Goal: Transaction & Acquisition: Purchase product/service

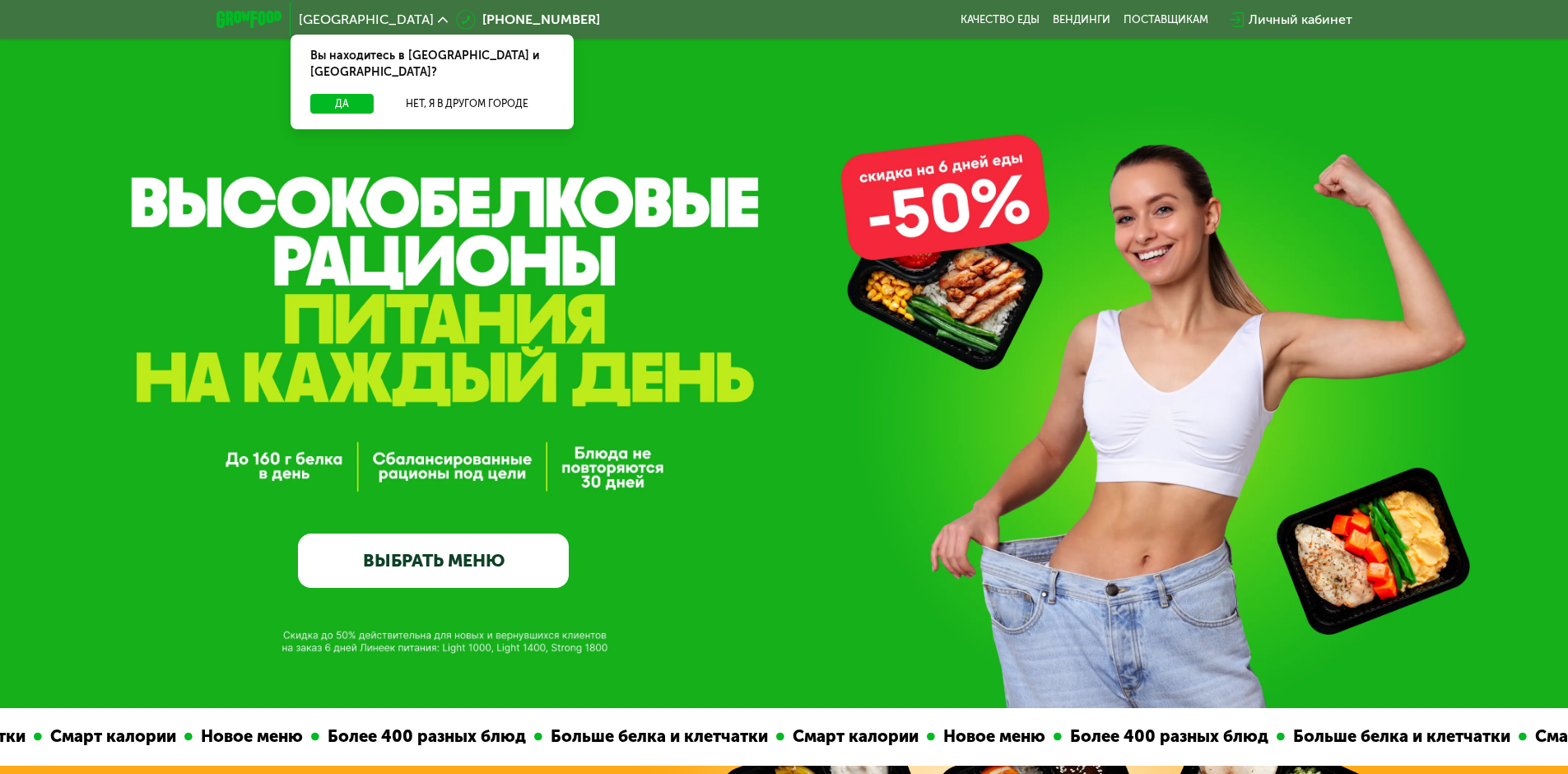
drag, startPoint x: 870, startPoint y: 685, endPoint x: 905, endPoint y: 244, distance: 442.4
click at [353, 94] on button "Да" at bounding box center [342, 104] width 63 height 20
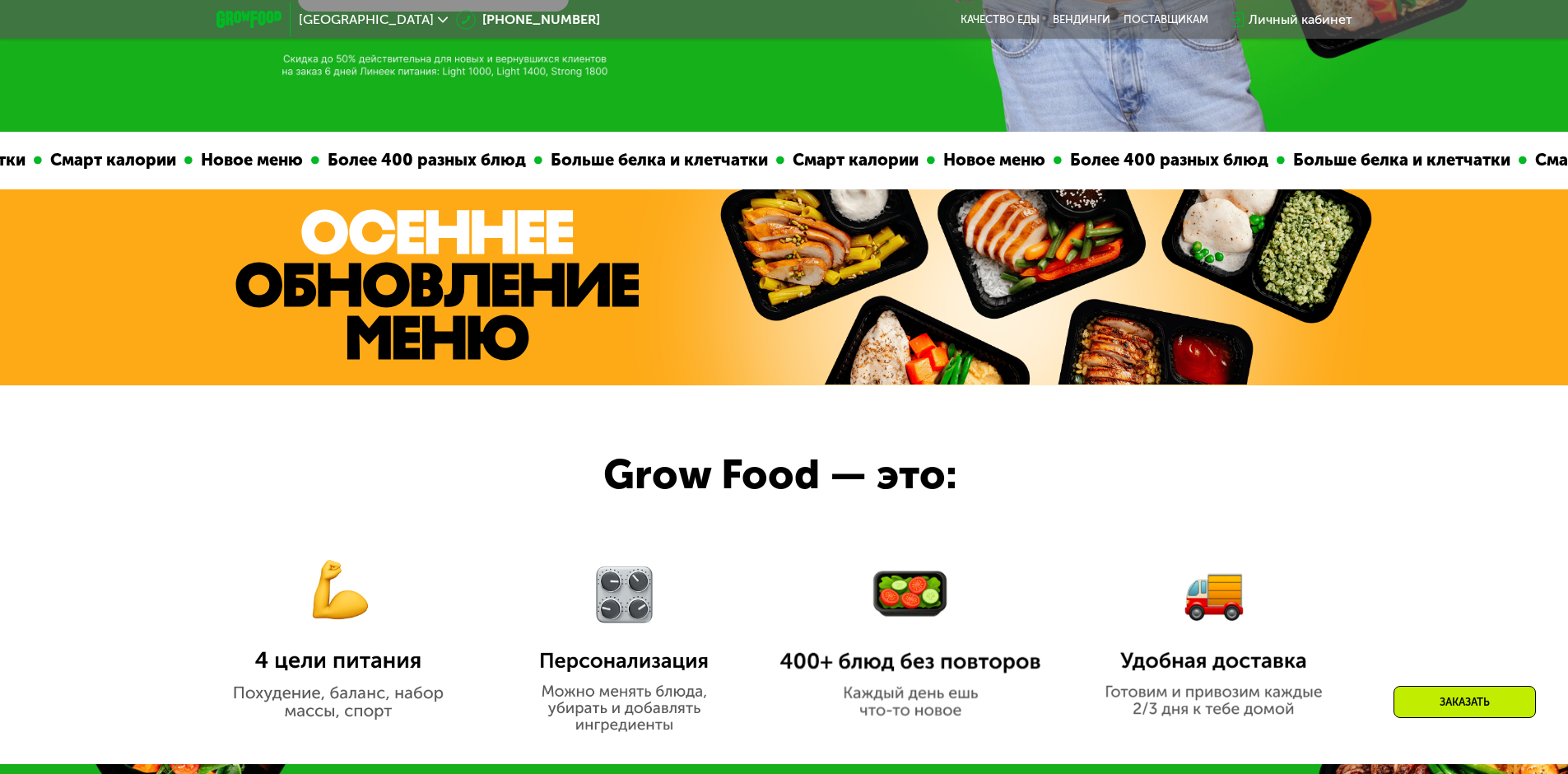
scroll to position [1071, 0]
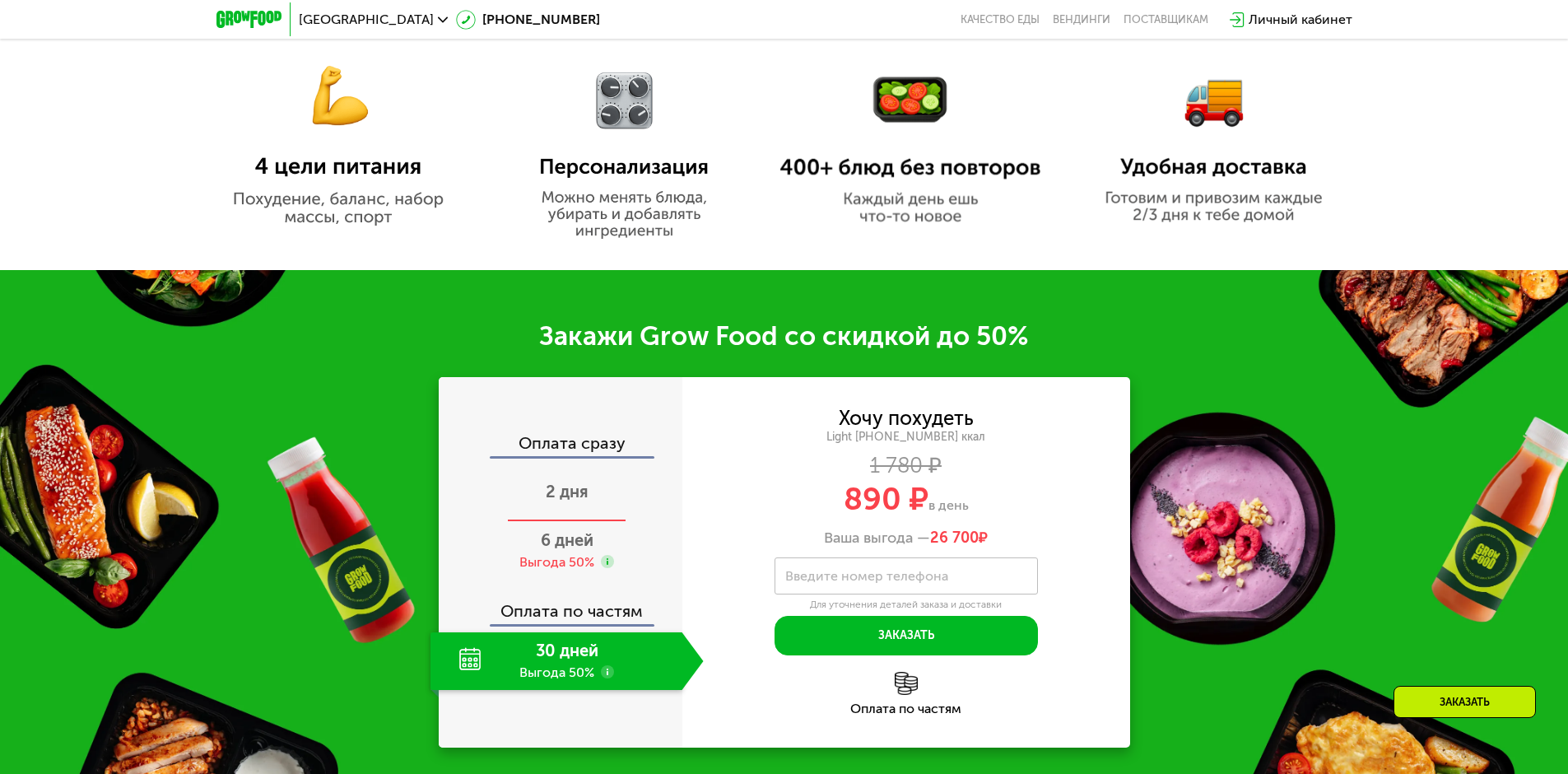
click at [583, 510] on div "2 дня" at bounding box center [567, 493] width 274 height 57
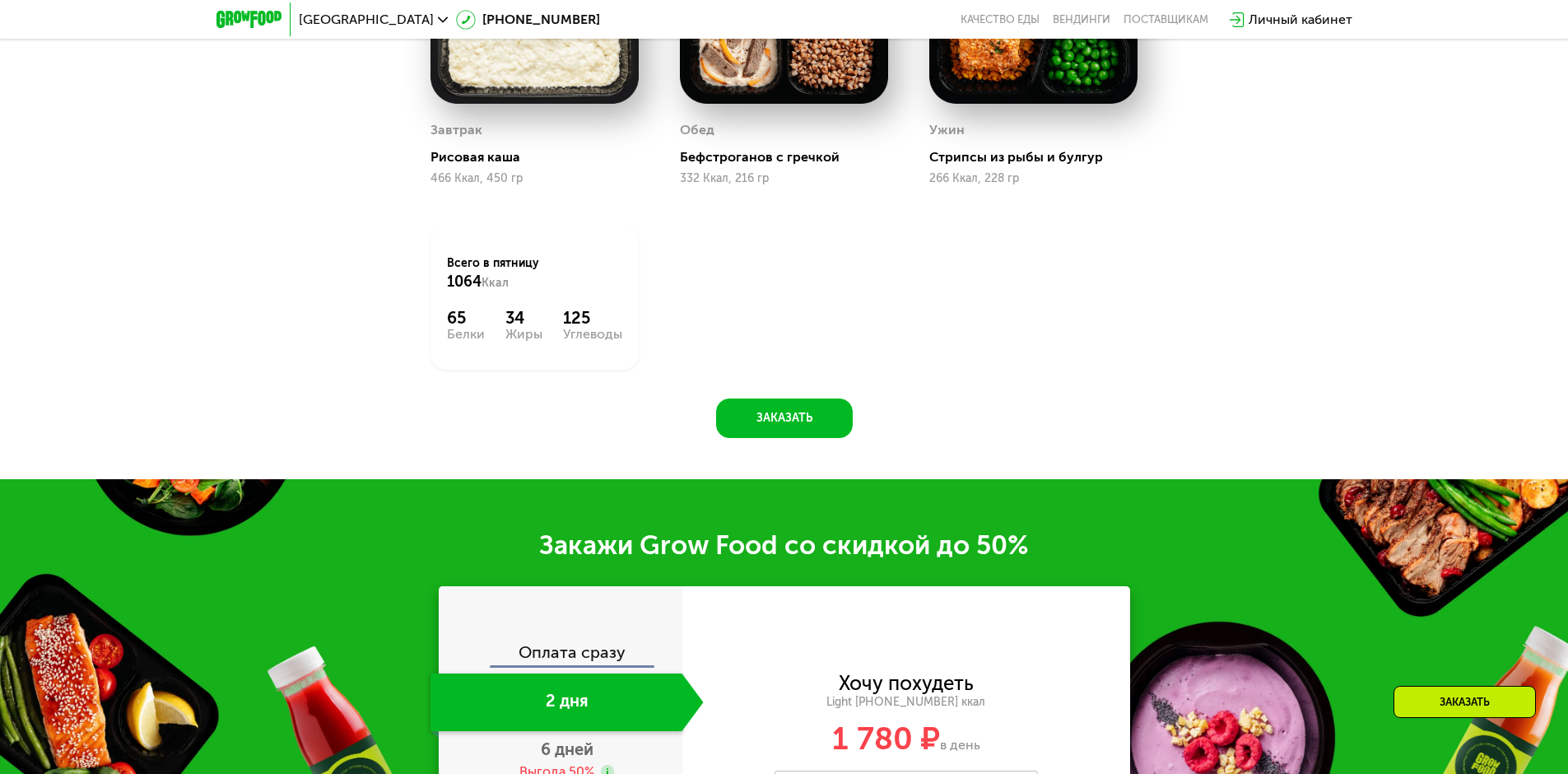
scroll to position [2388, 0]
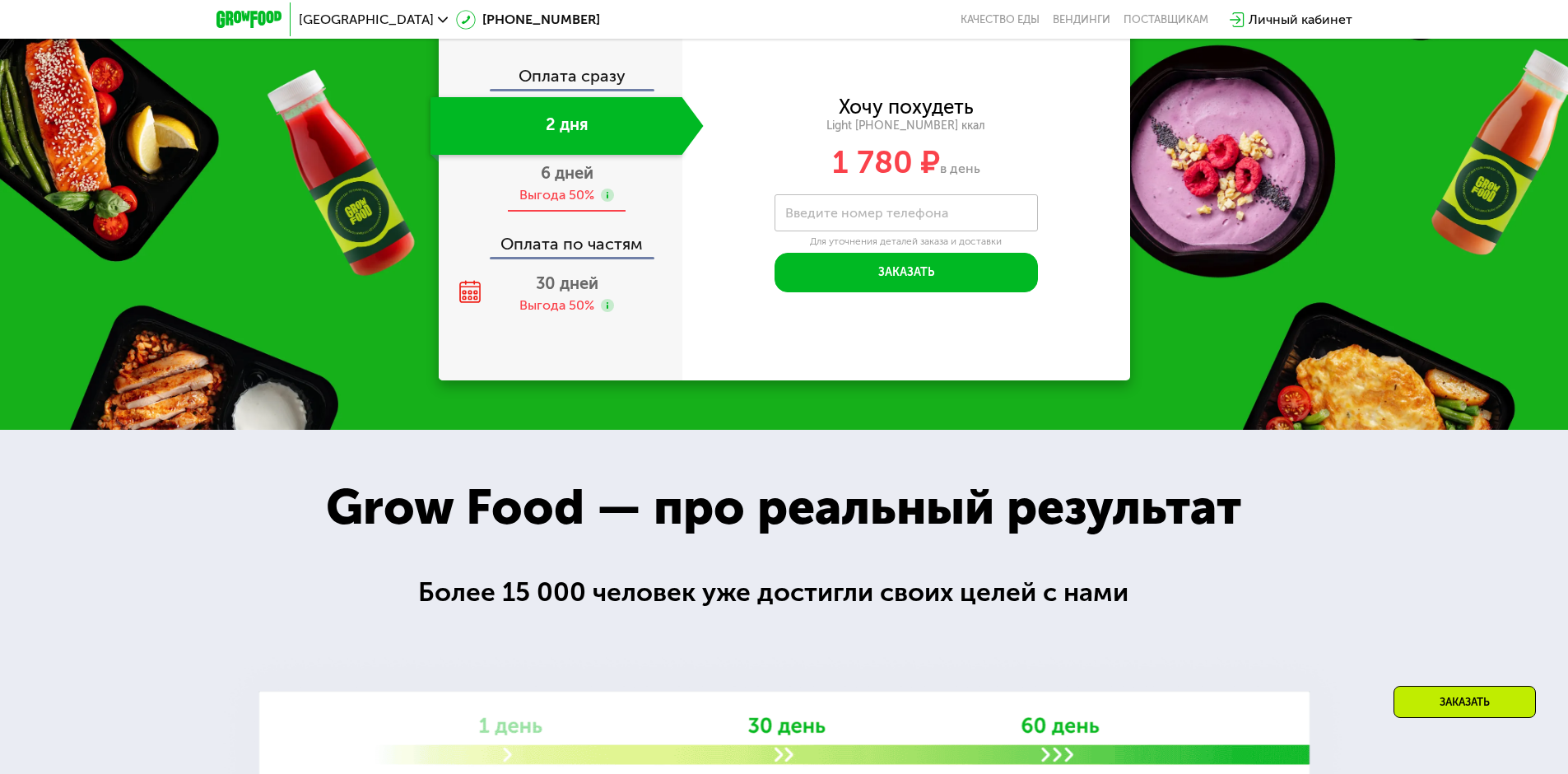
click at [558, 201] on div "Выгода 50%" at bounding box center [557, 195] width 75 height 18
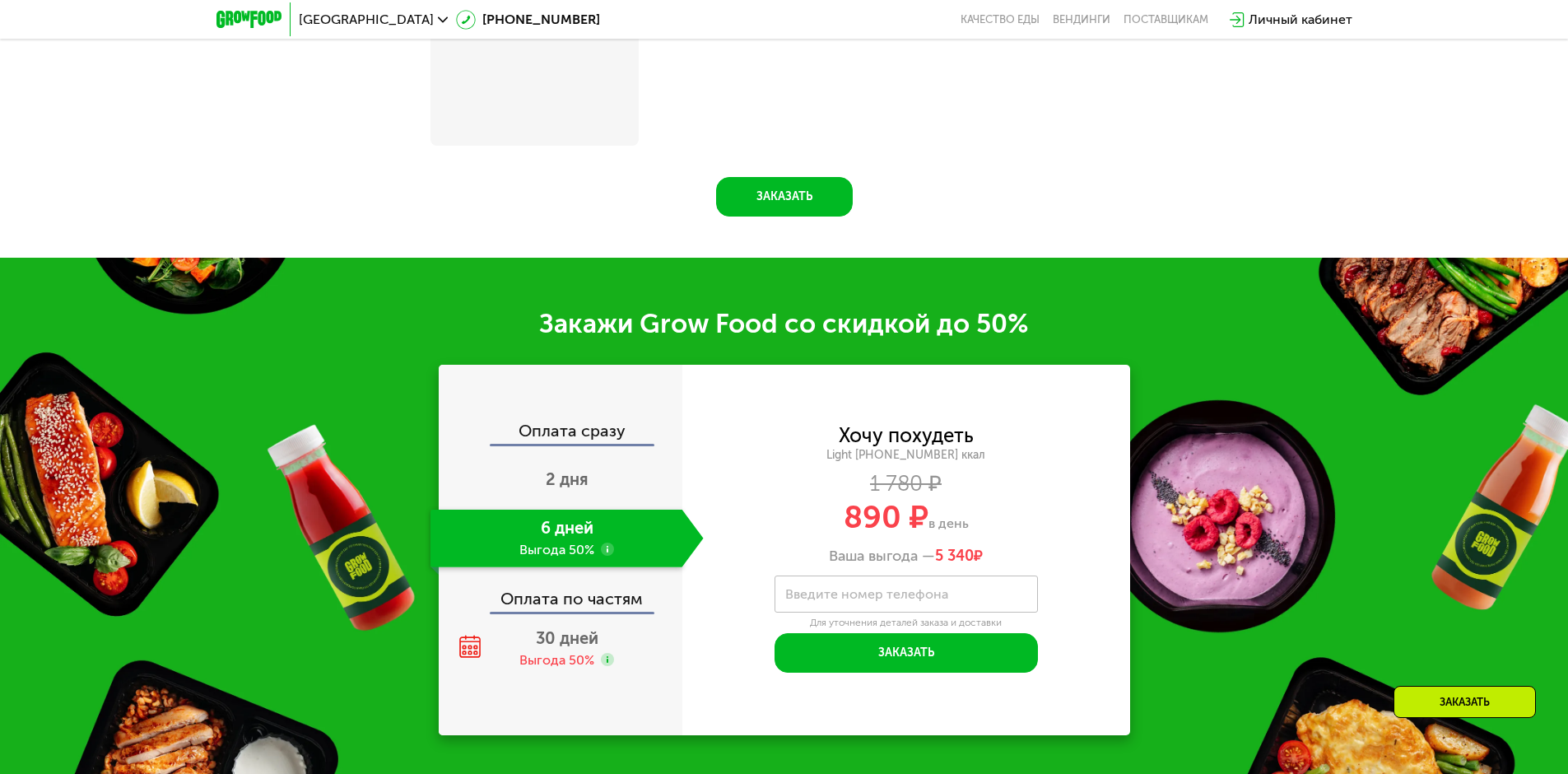
scroll to position [2743, 0]
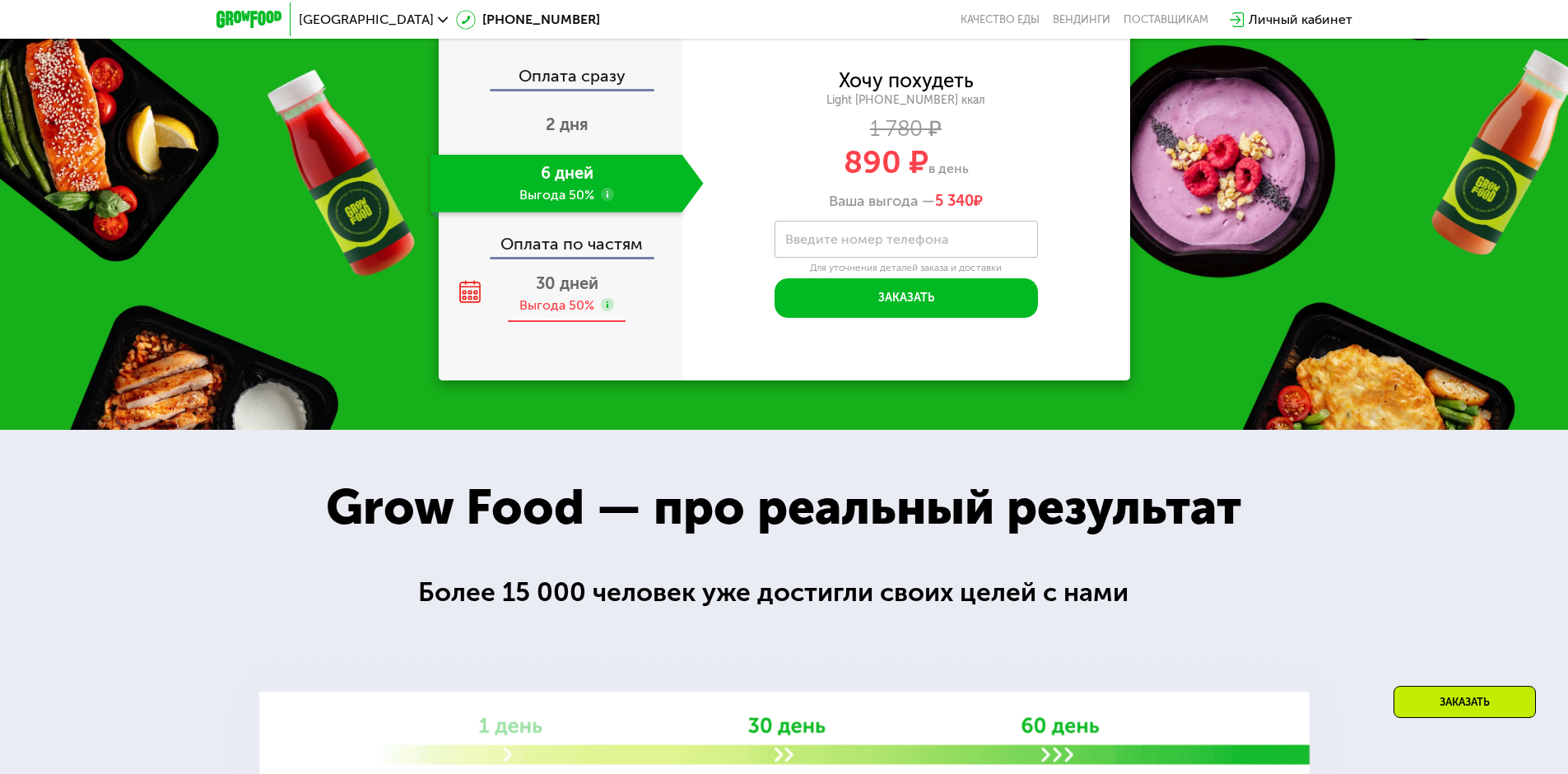
click at [562, 275] on div "30 дней Выгода 50%" at bounding box center [567, 294] width 274 height 57
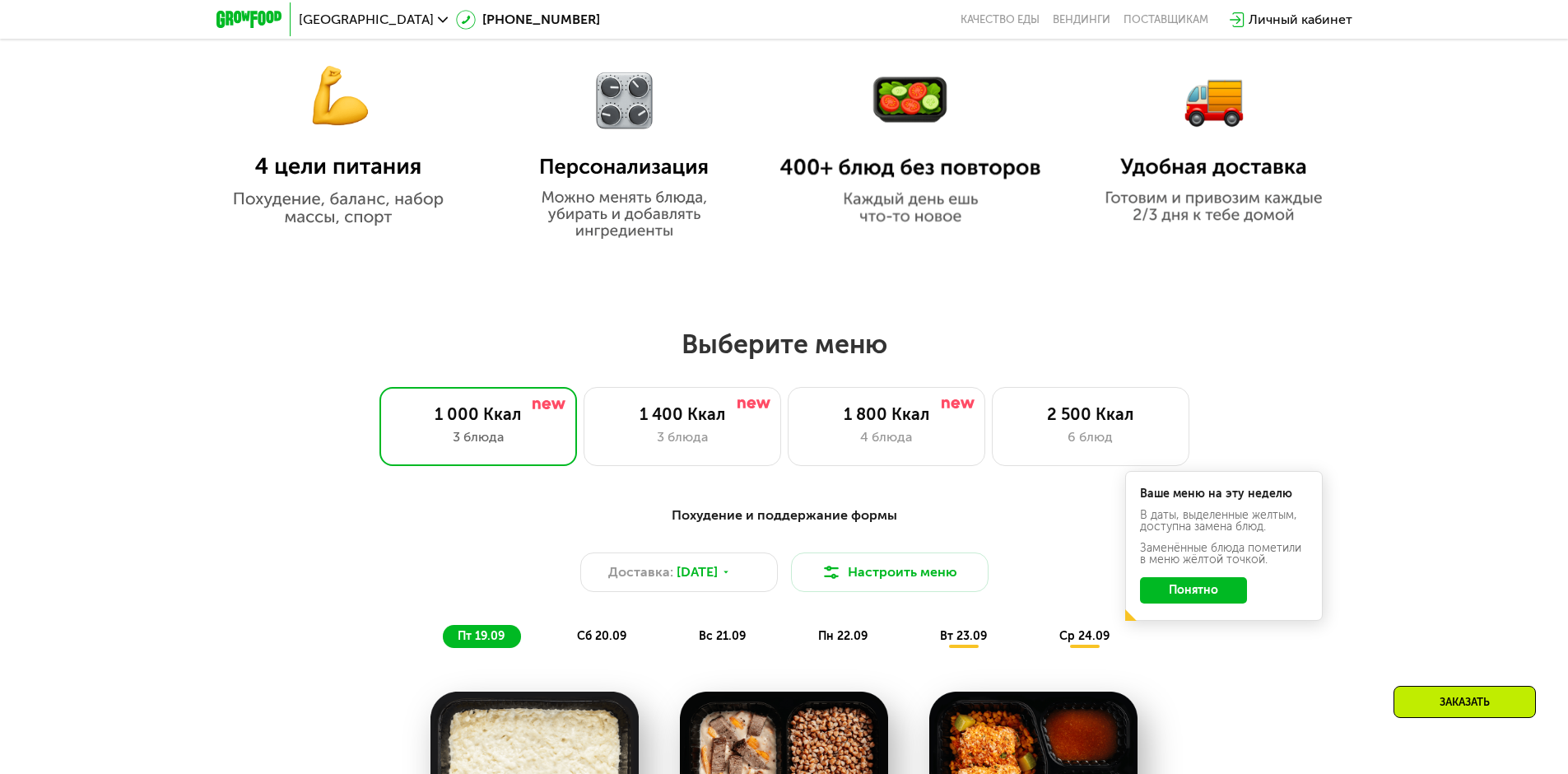
scroll to position [1318, 0]
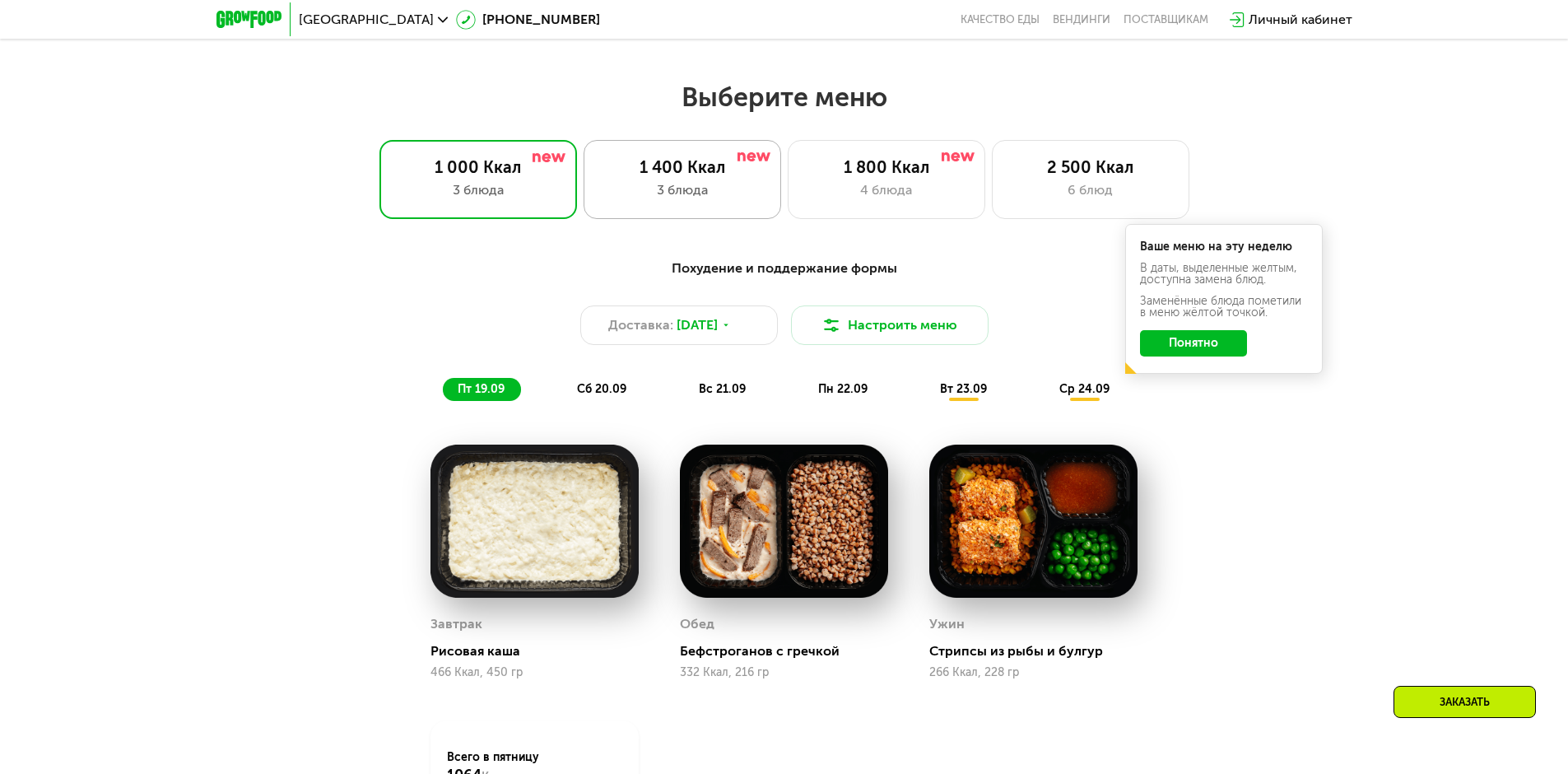
click at [734, 200] on div "3 блюда" at bounding box center [682, 190] width 163 height 20
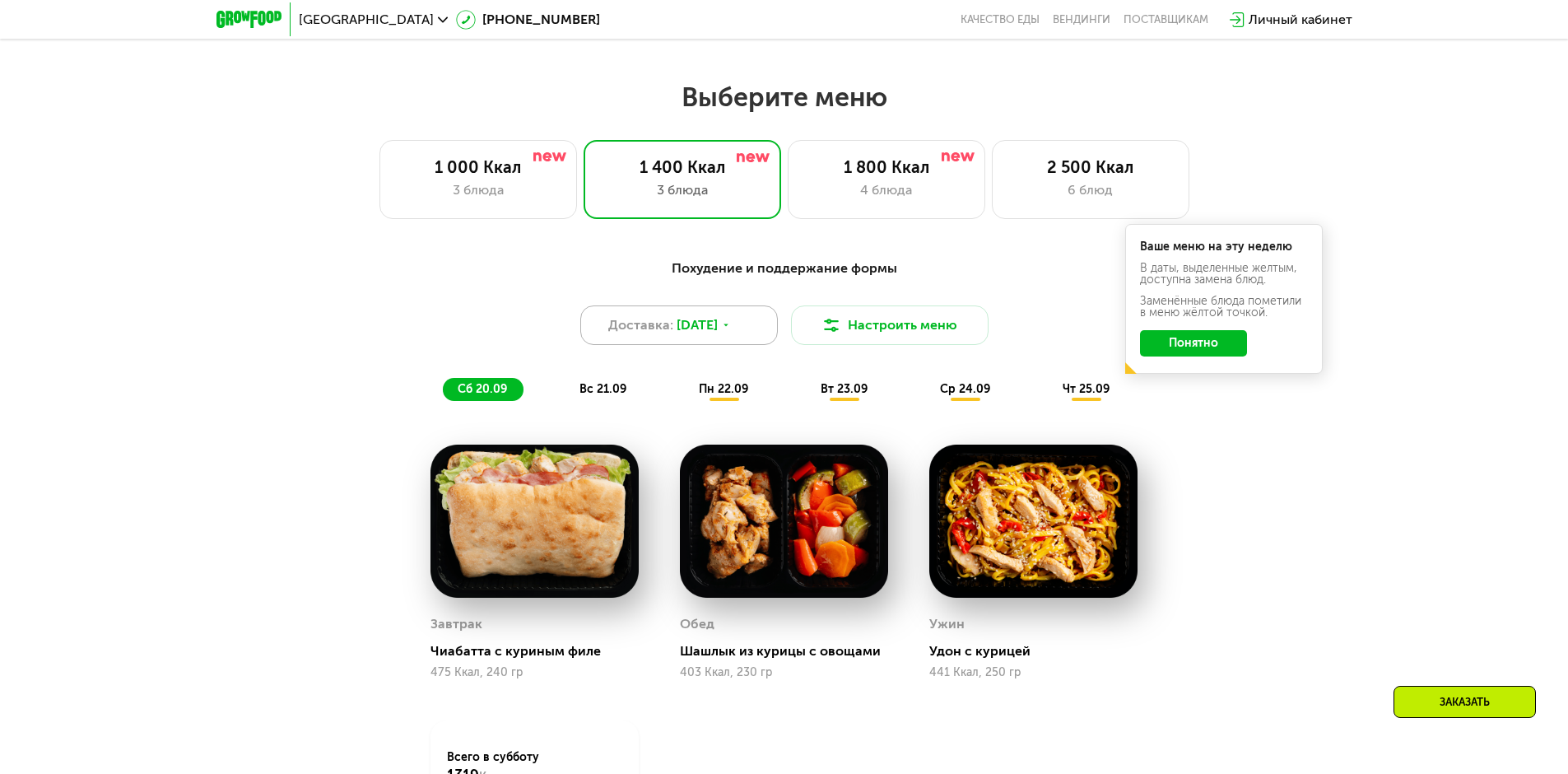
click at [728, 315] on div "Доставка: [DATE]" at bounding box center [679, 325] width 198 height 40
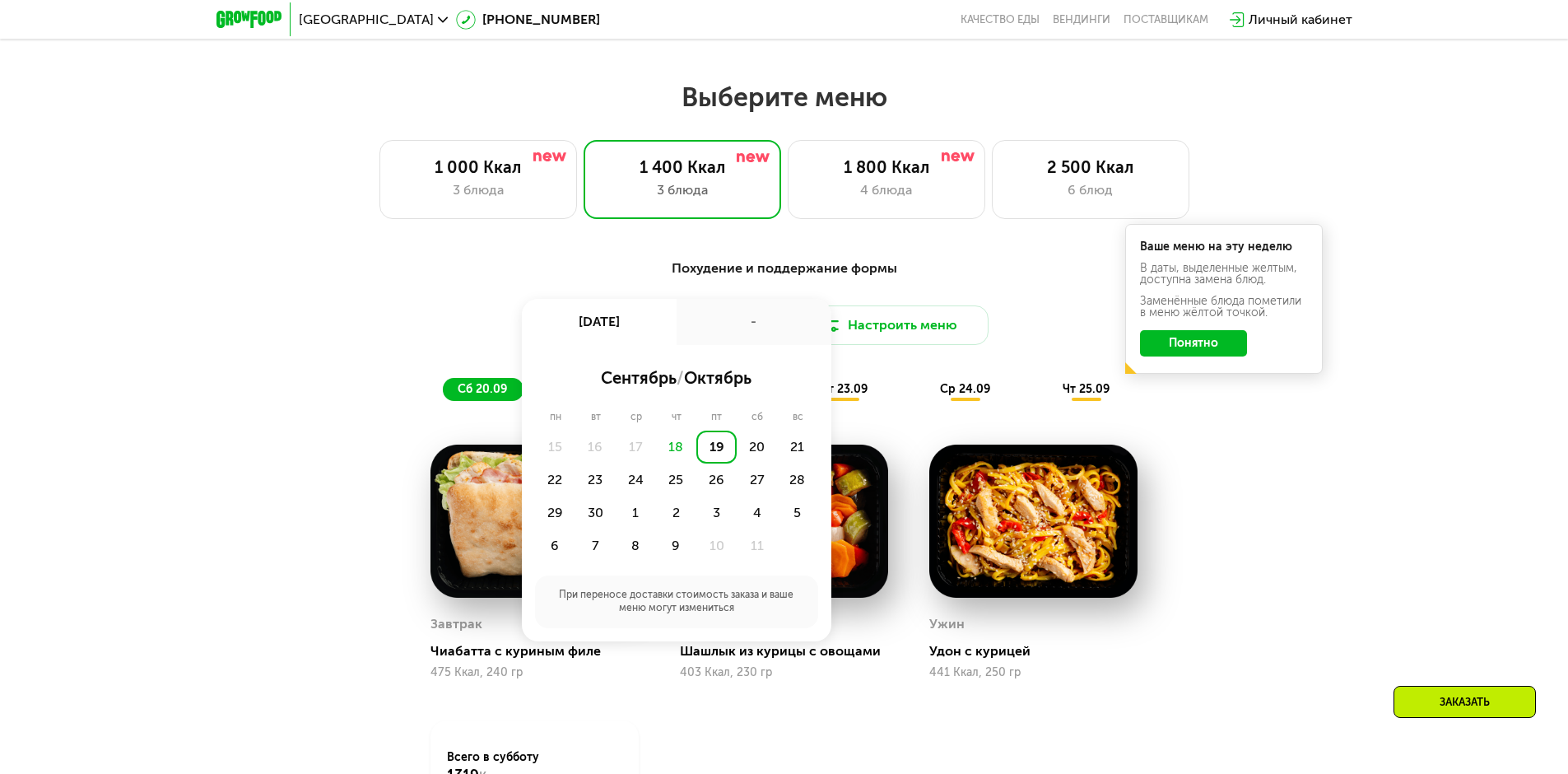
click at [688, 451] on div "18" at bounding box center [676, 447] width 41 height 33
click at [678, 453] on div "18" at bounding box center [676, 447] width 41 height 33
click at [1039, 246] on div "Похудение и поддержание формы Доставка: [DATE] сен, пт - сентябрь / октябрь пн …" at bounding box center [784, 604] width 1568 height 737
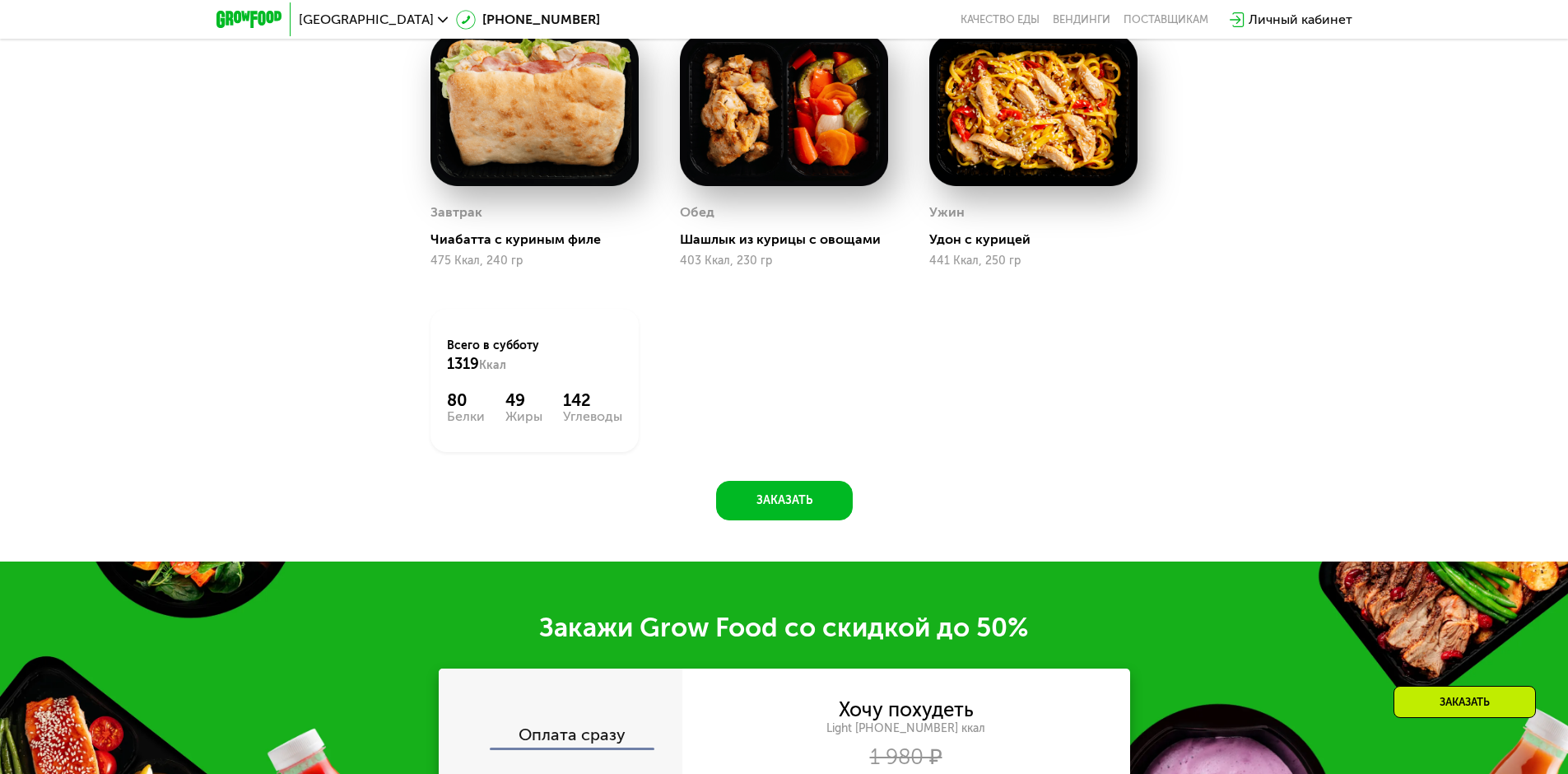
scroll to position [1400, 0]
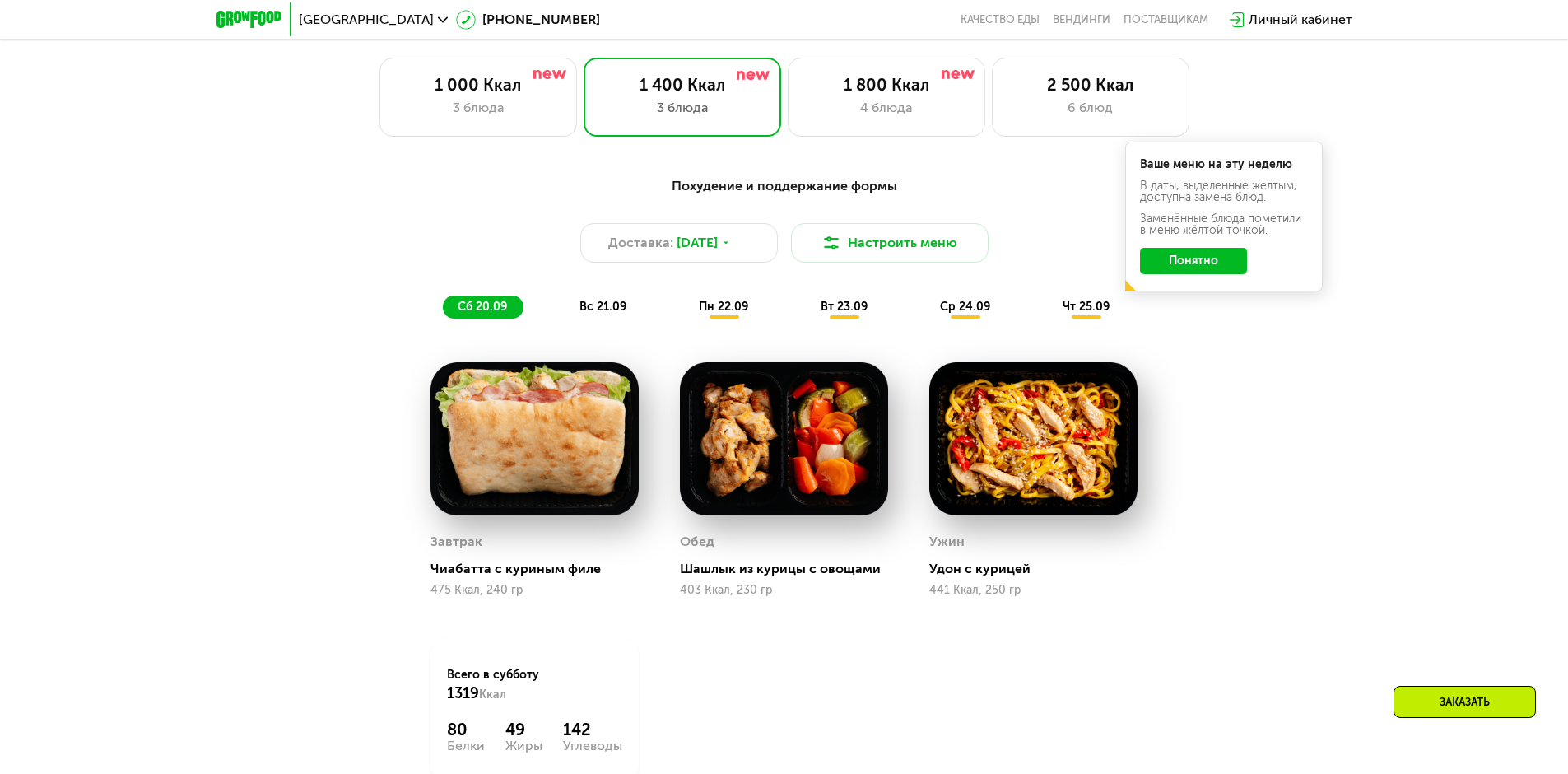
click at [728, 313] on span "пн 22.09" at bounding box center [723, 306] width 49 height 14
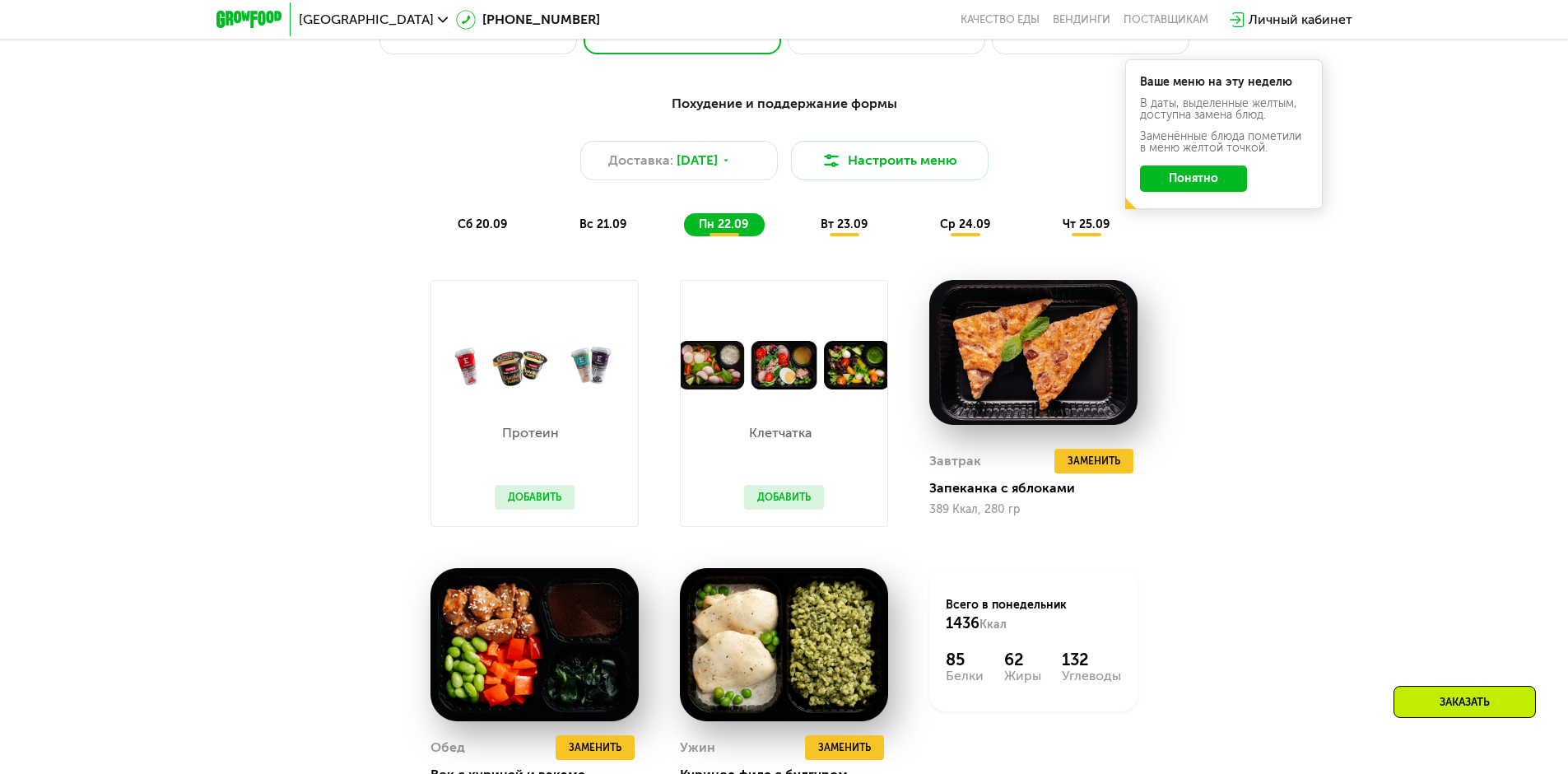
scroll to position [1318, 0]
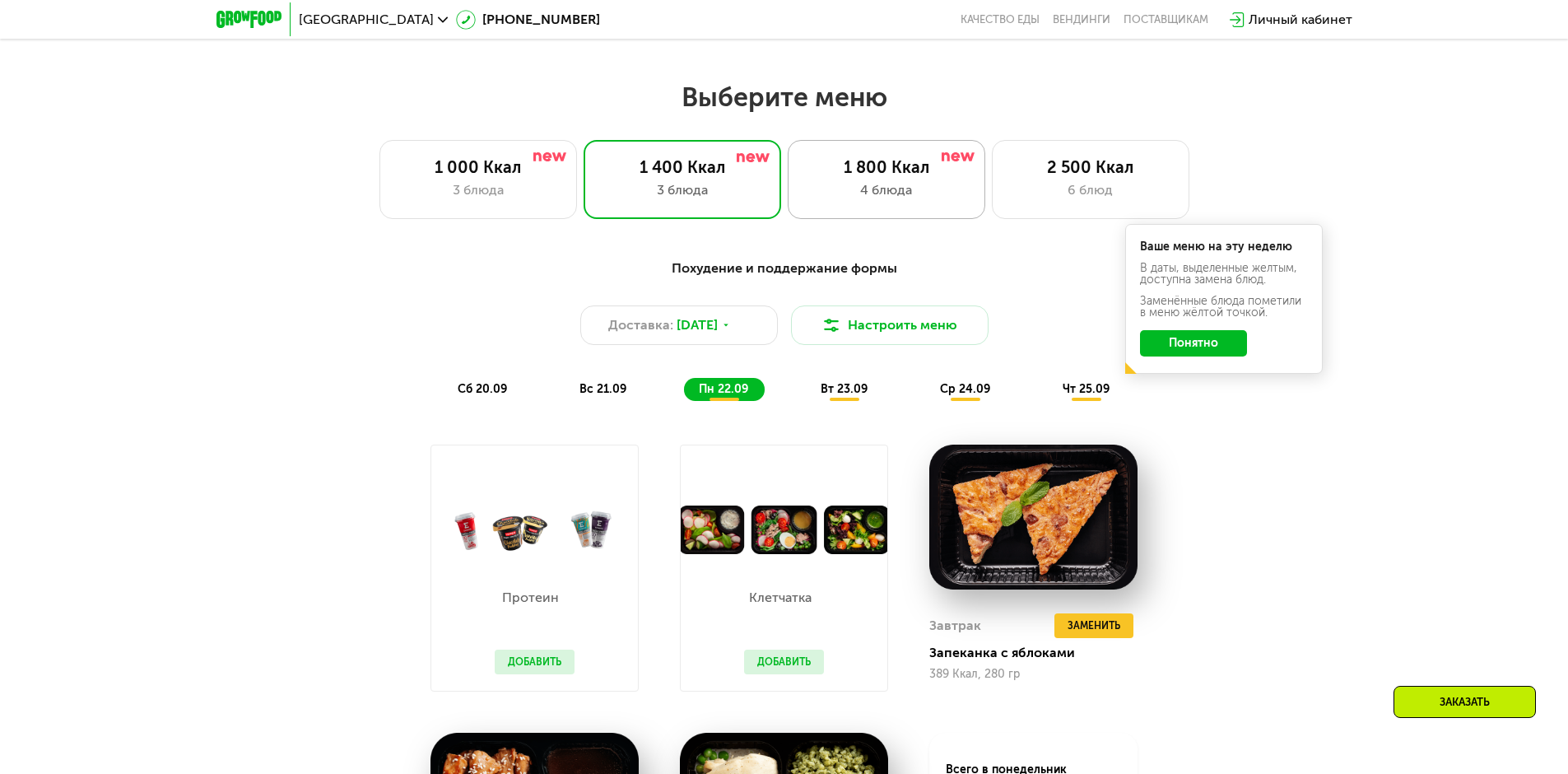
click at [909, 195] on div "4 блюда" at bounding box center [886, 190] width 163 height 20
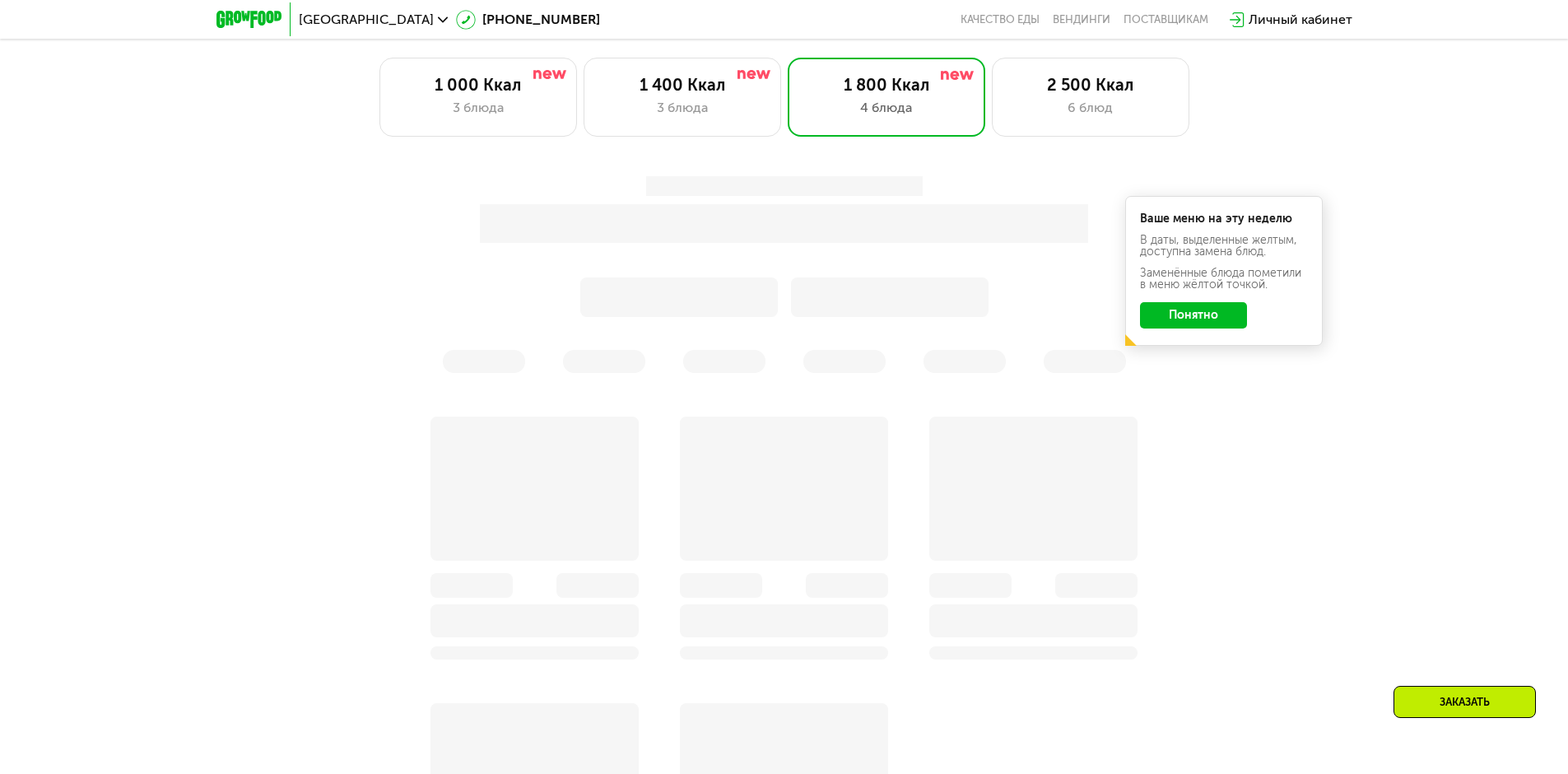
scroll to position [1482, 0]
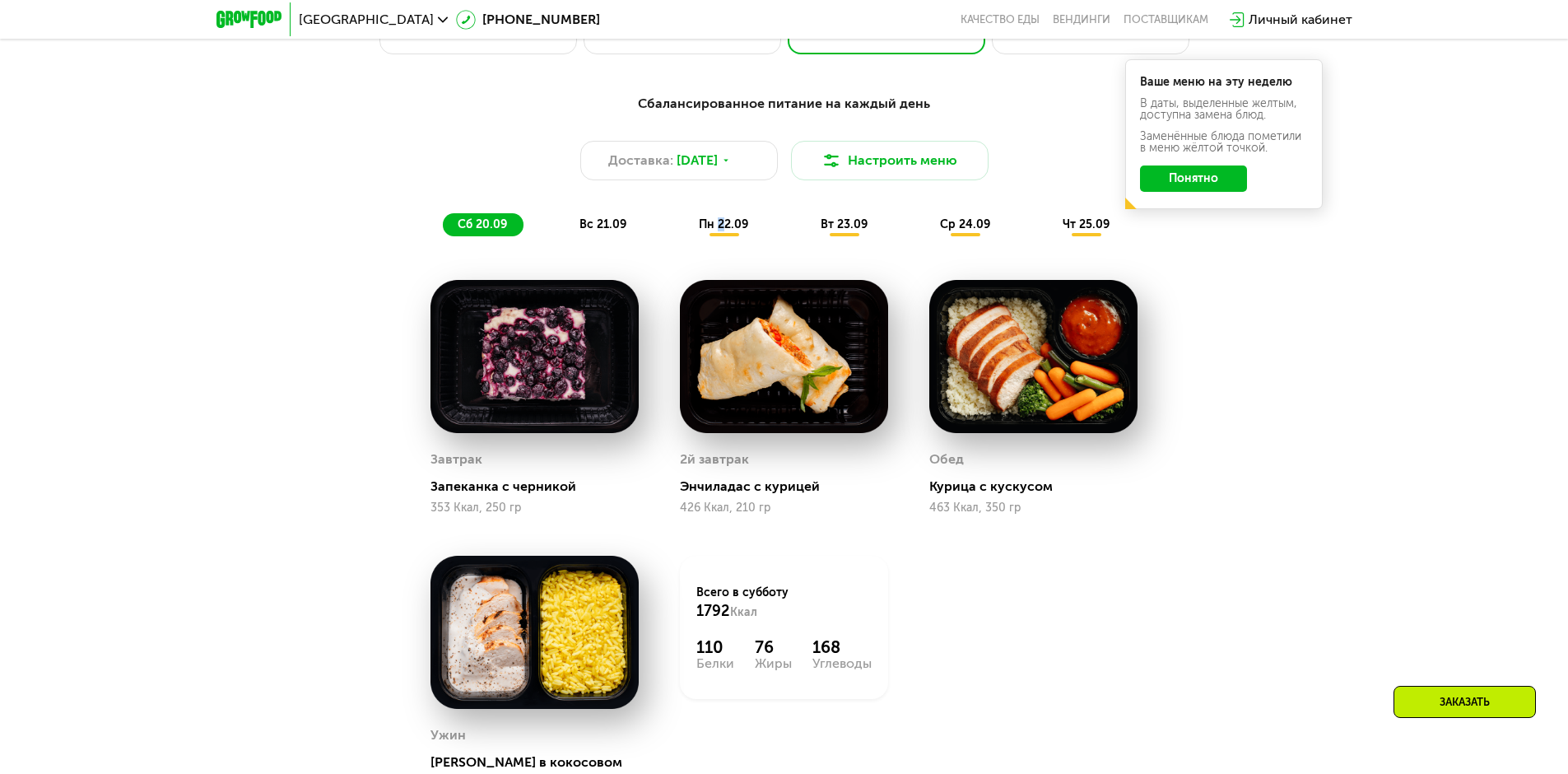
click at [721, 229] on span "пн 22.09" at bounding box center [723, 224] width 49 height 14
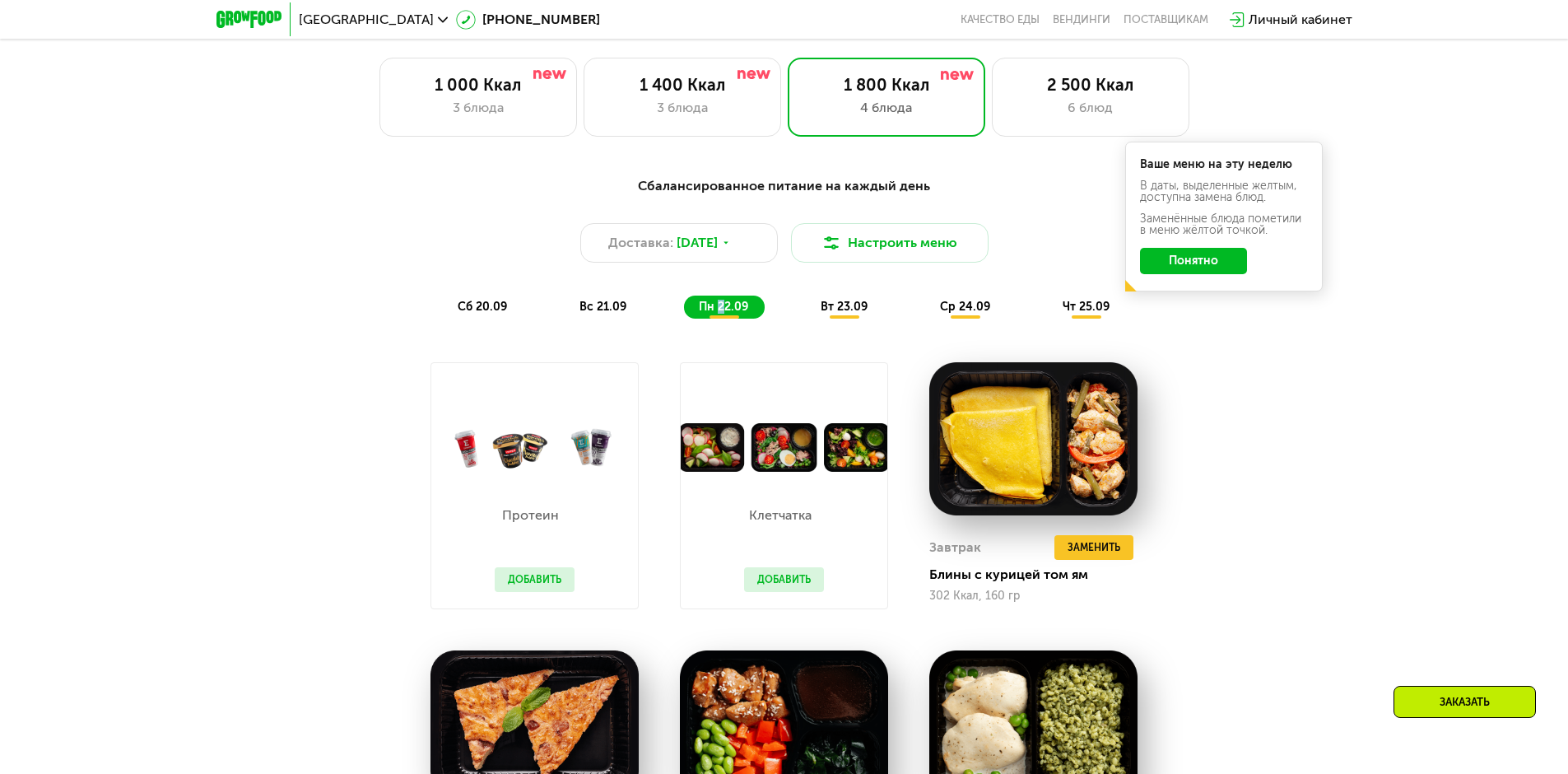
scroll to position [1153, 0]
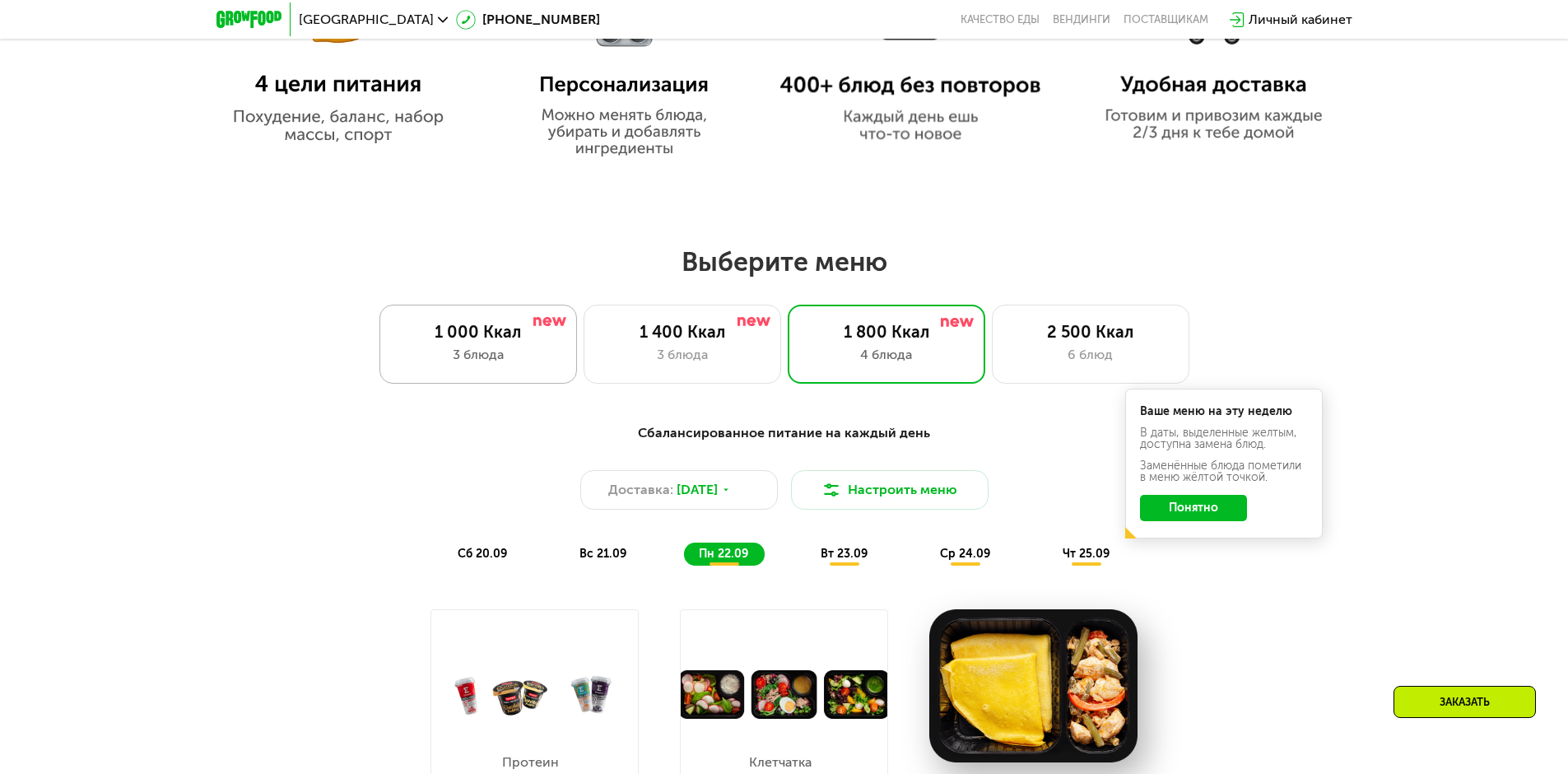
click at [437, 323] on div "1 000 Ккал 3 блюда" at bounding box center [478, 344] width 198 height 79
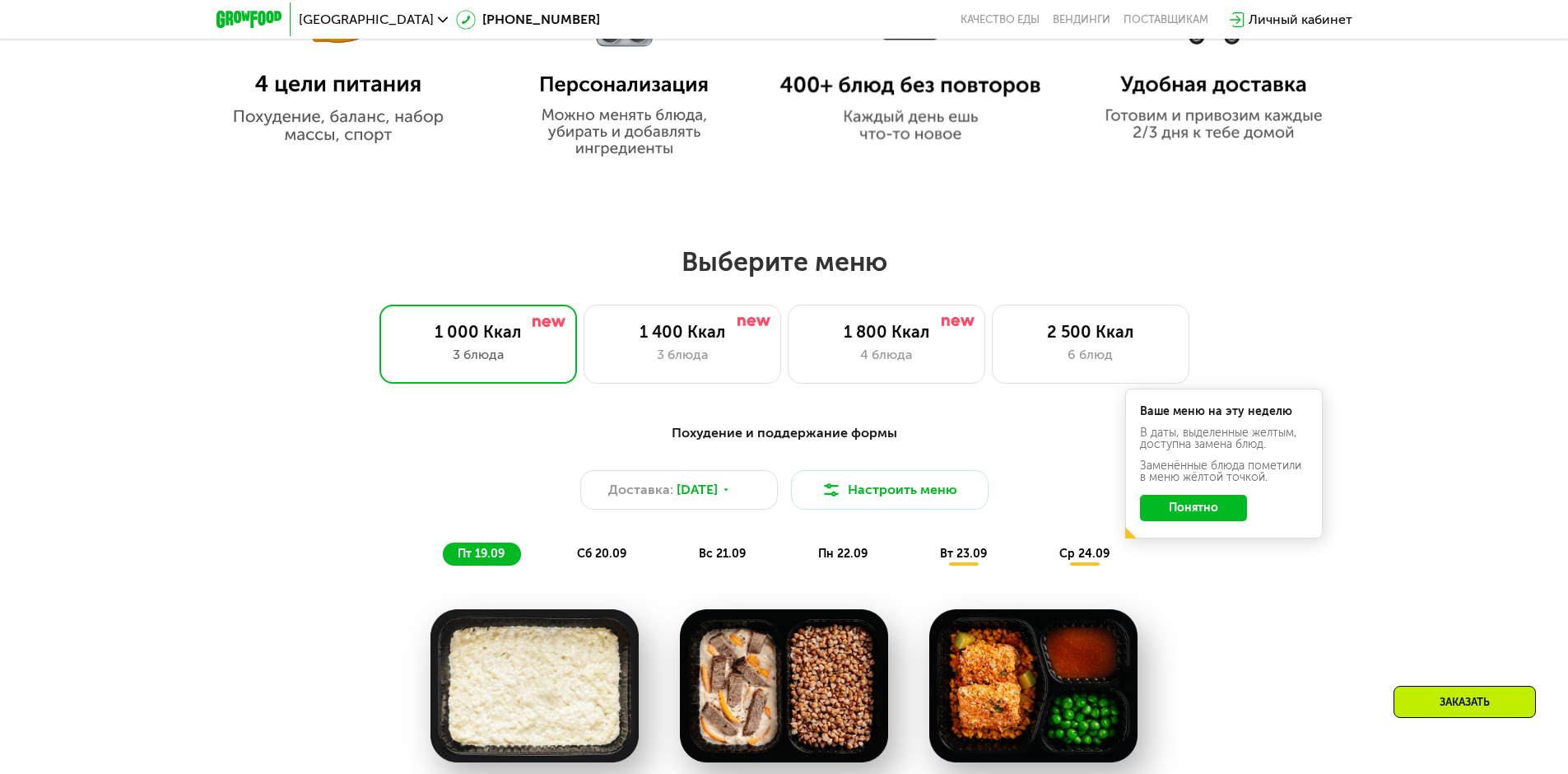
scroll to position [1236, 0]
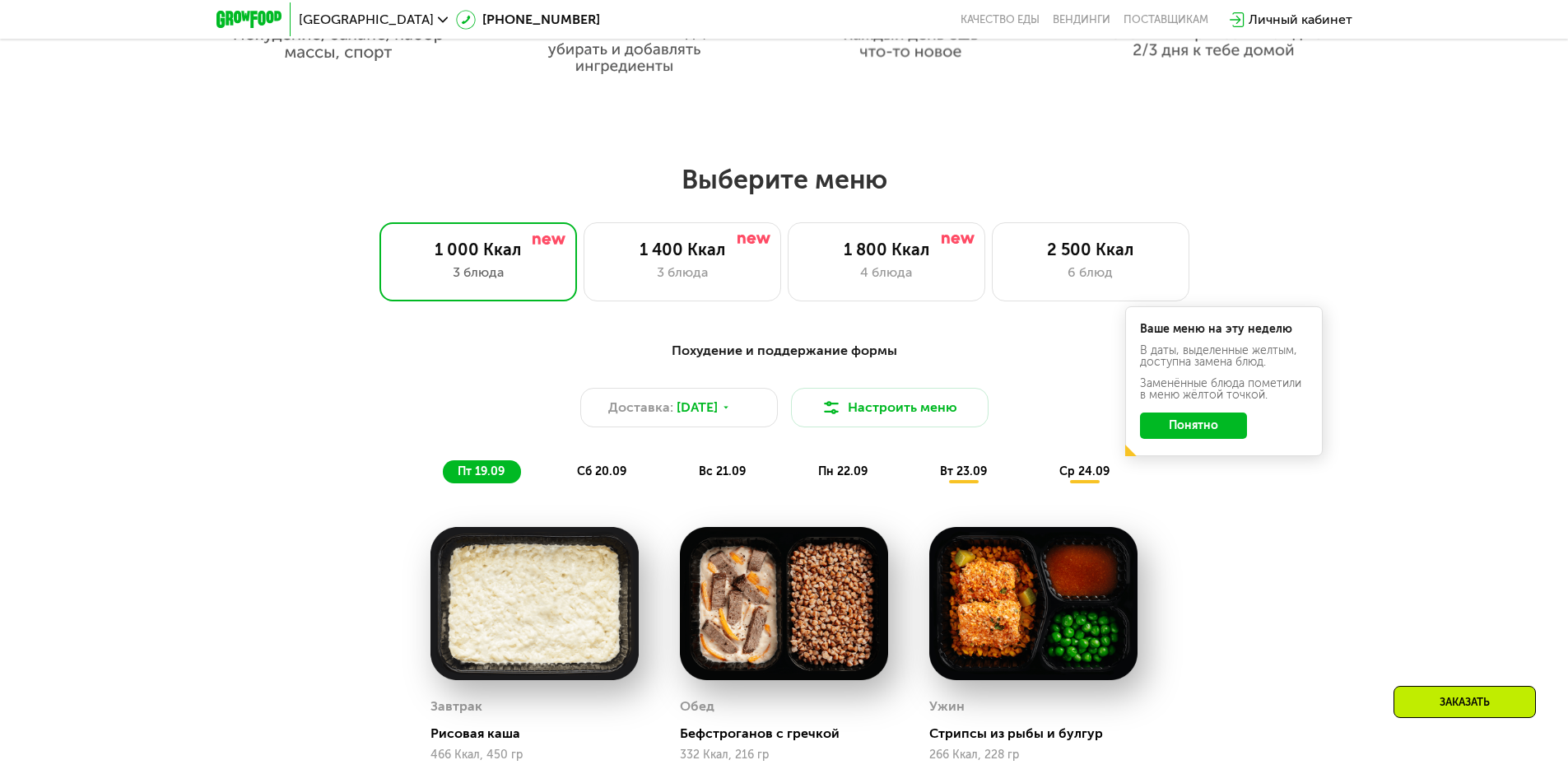
click at [831, 478] on span "пн 22.09" at bounding box center [843, 472] width 49 height 14
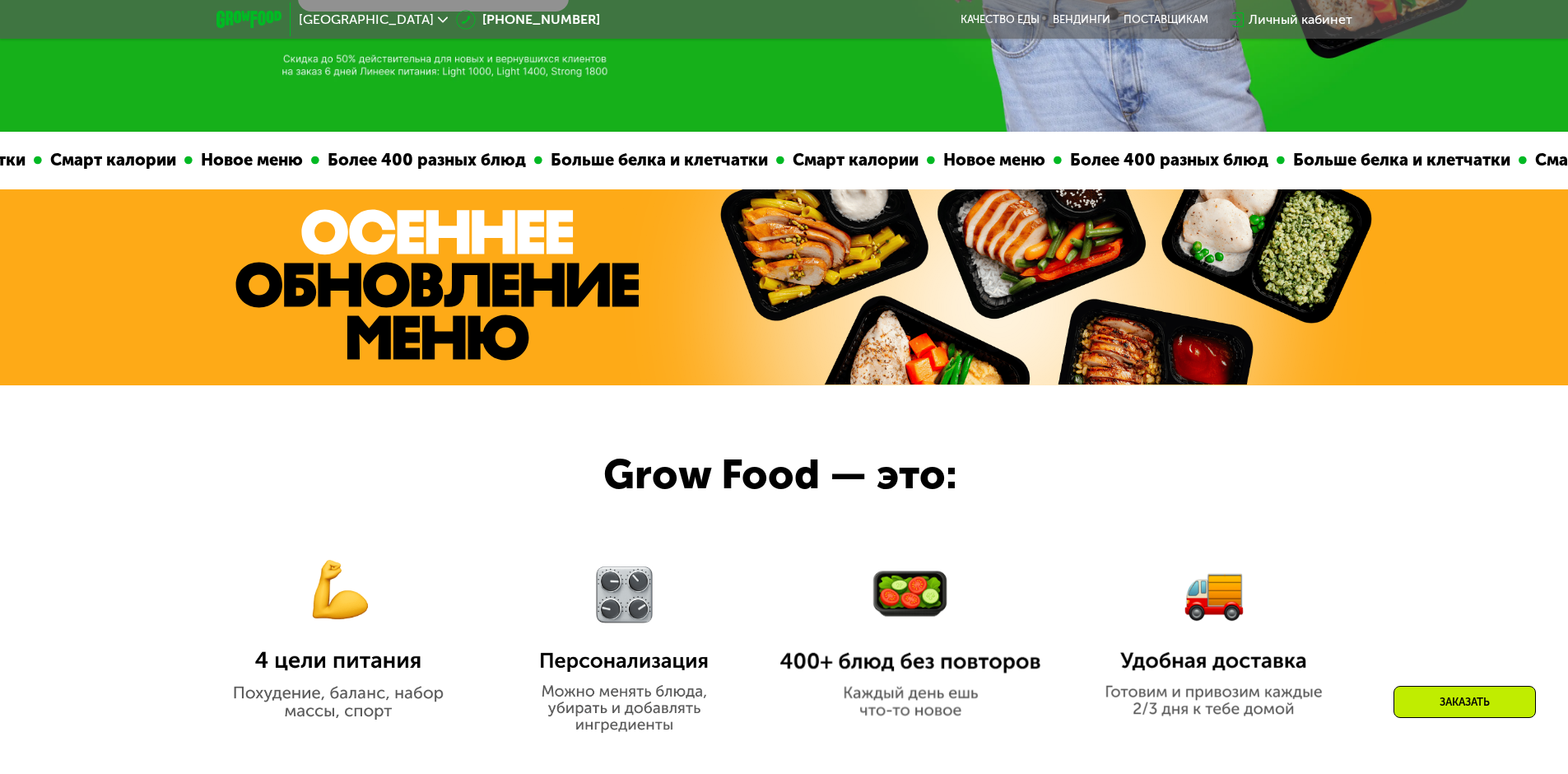
scroll to position [82, 0]
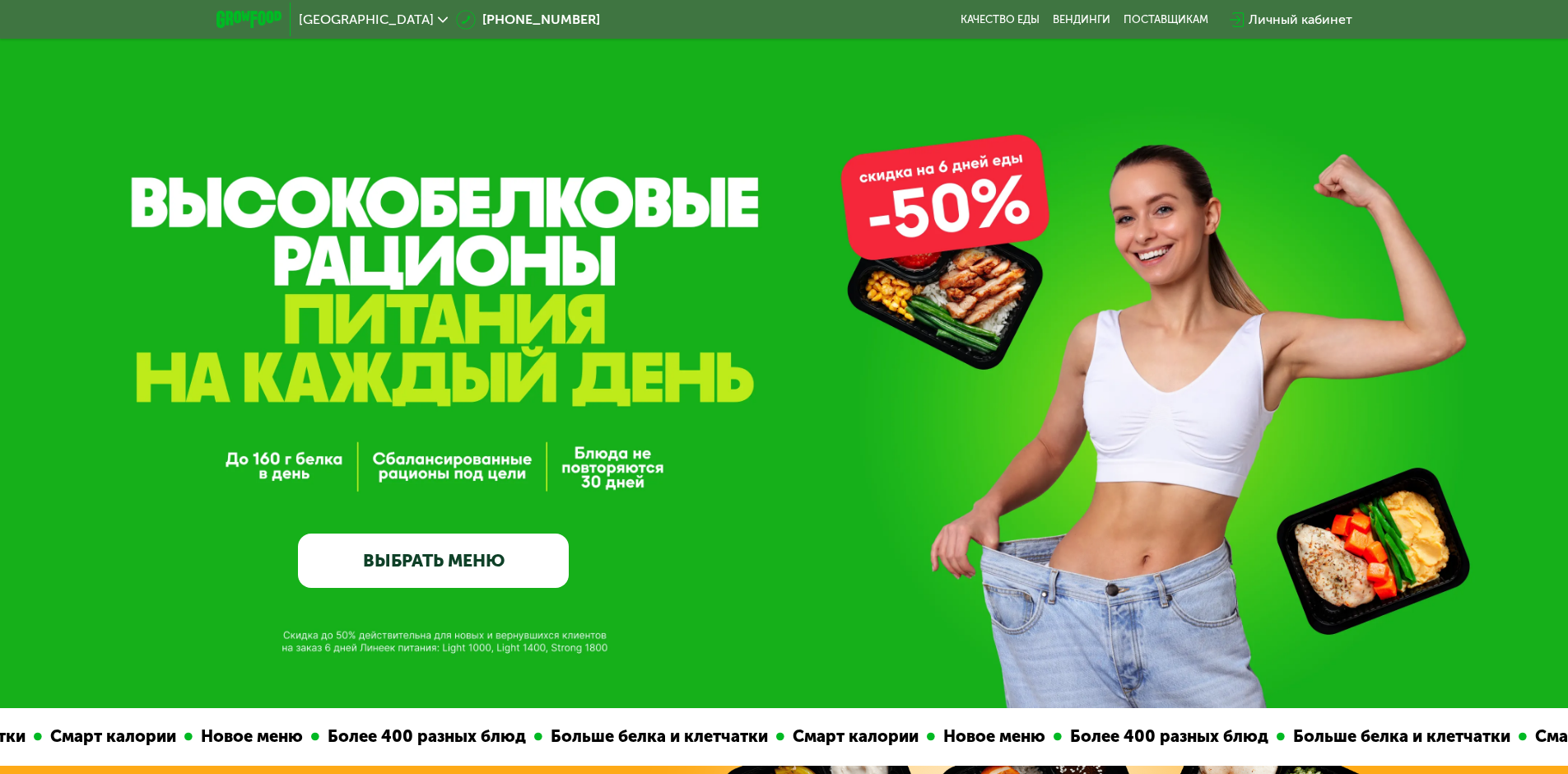
click at [444, 568] on link "ВЫБРАТЬ МЕНЮ" at bounding box center [434, 560] width 271 height 54
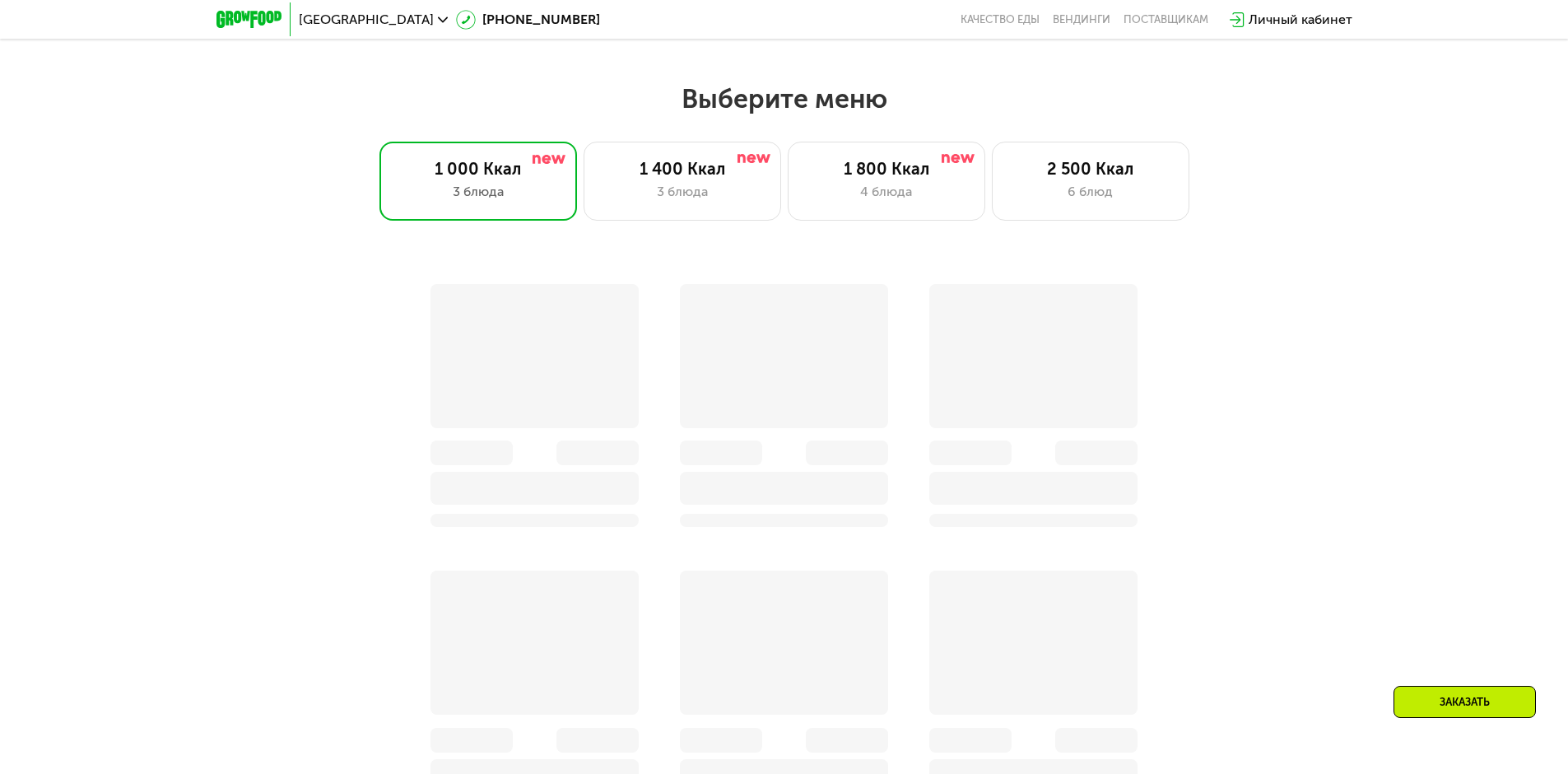
scroll to position [1365, 0]
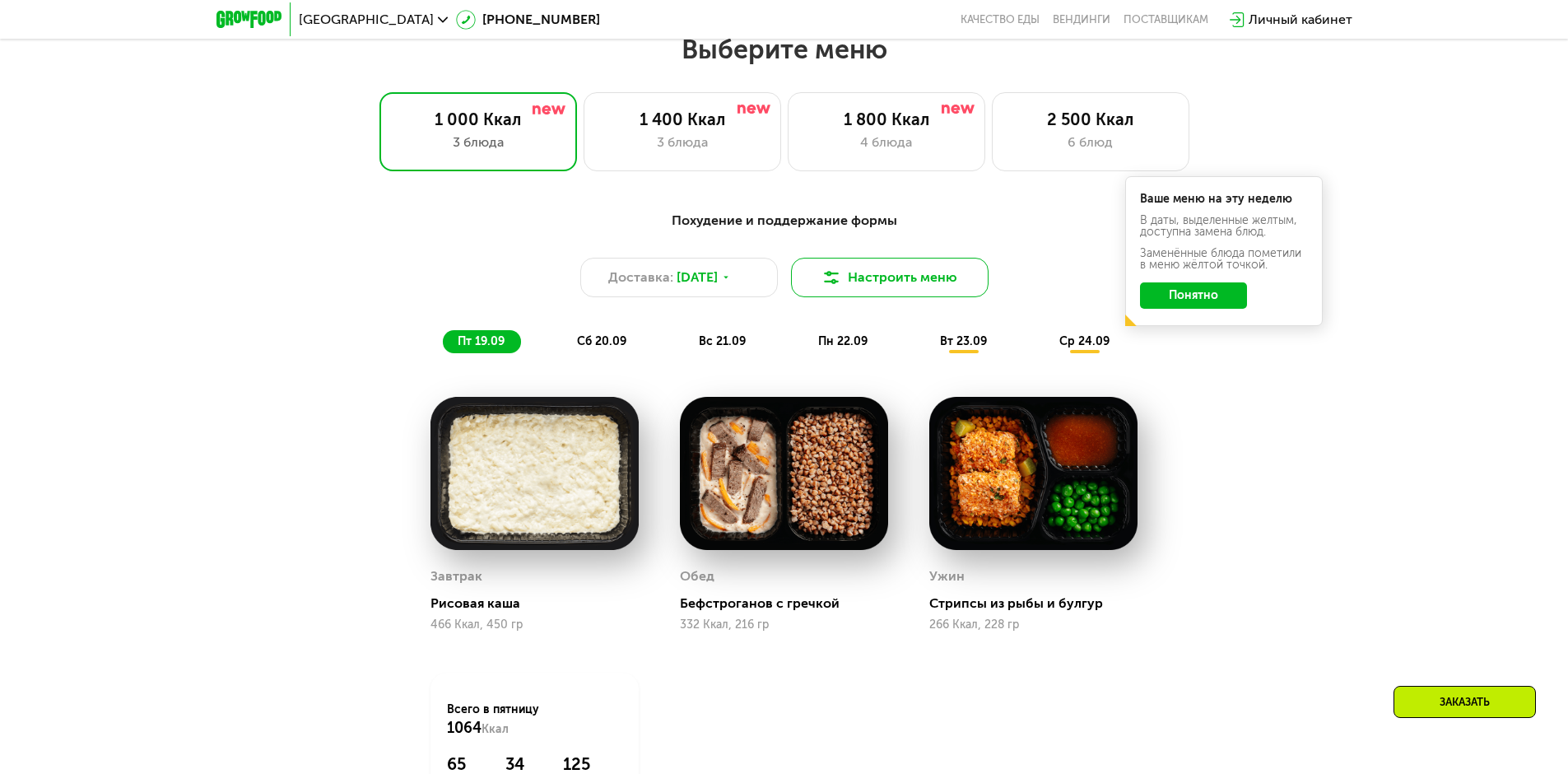
click at [916, 279] on button "Настроить меню" at bounding box center [890, 278] width 198 height 40
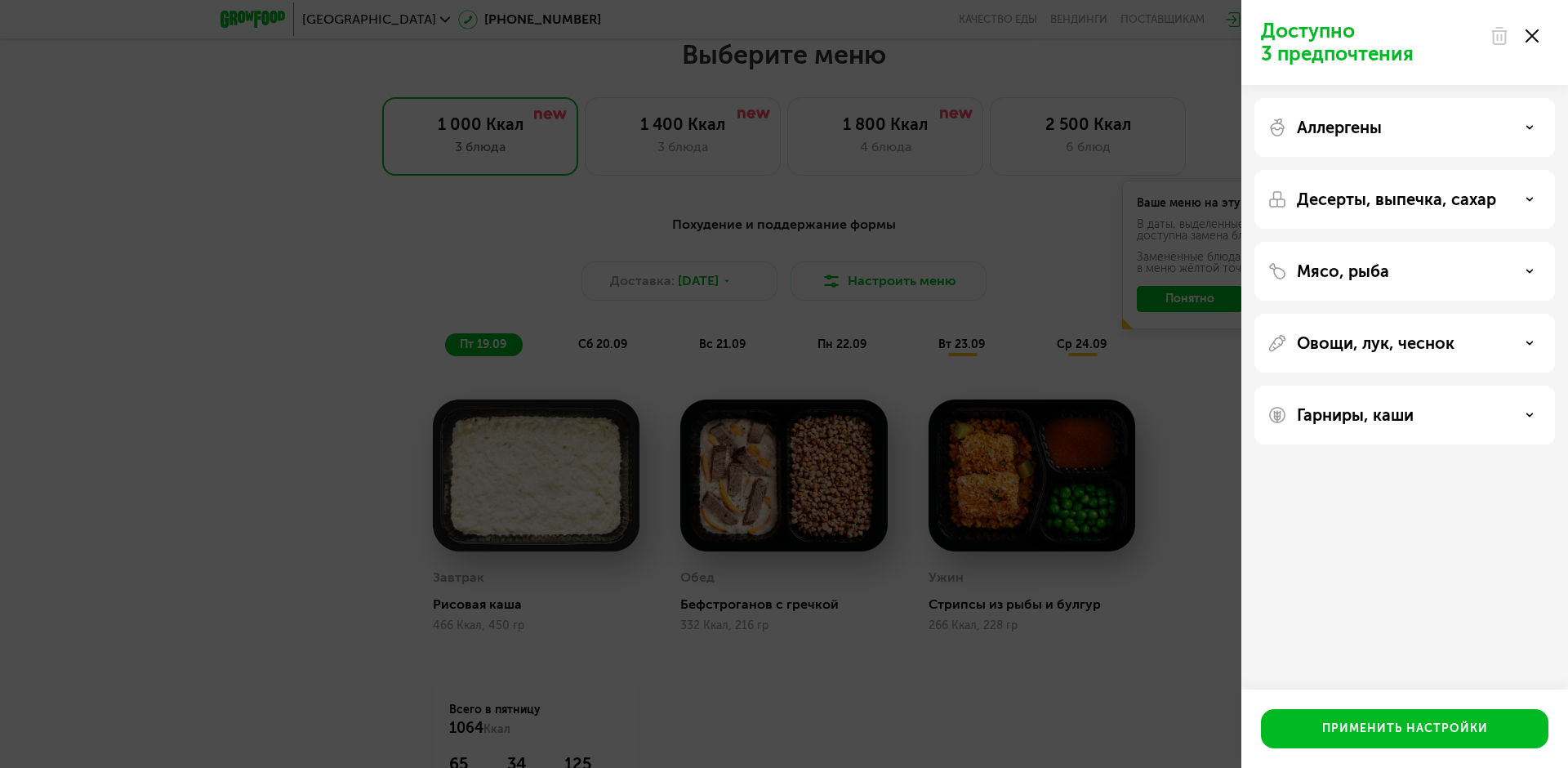
click at [879, 291] on div "Доступно 3 предпочтения Аллергены Десерты, выпечка, сахар Мясо, рыба Овощи, лук…" at bounding box center [784, 384] width 1568 height 768
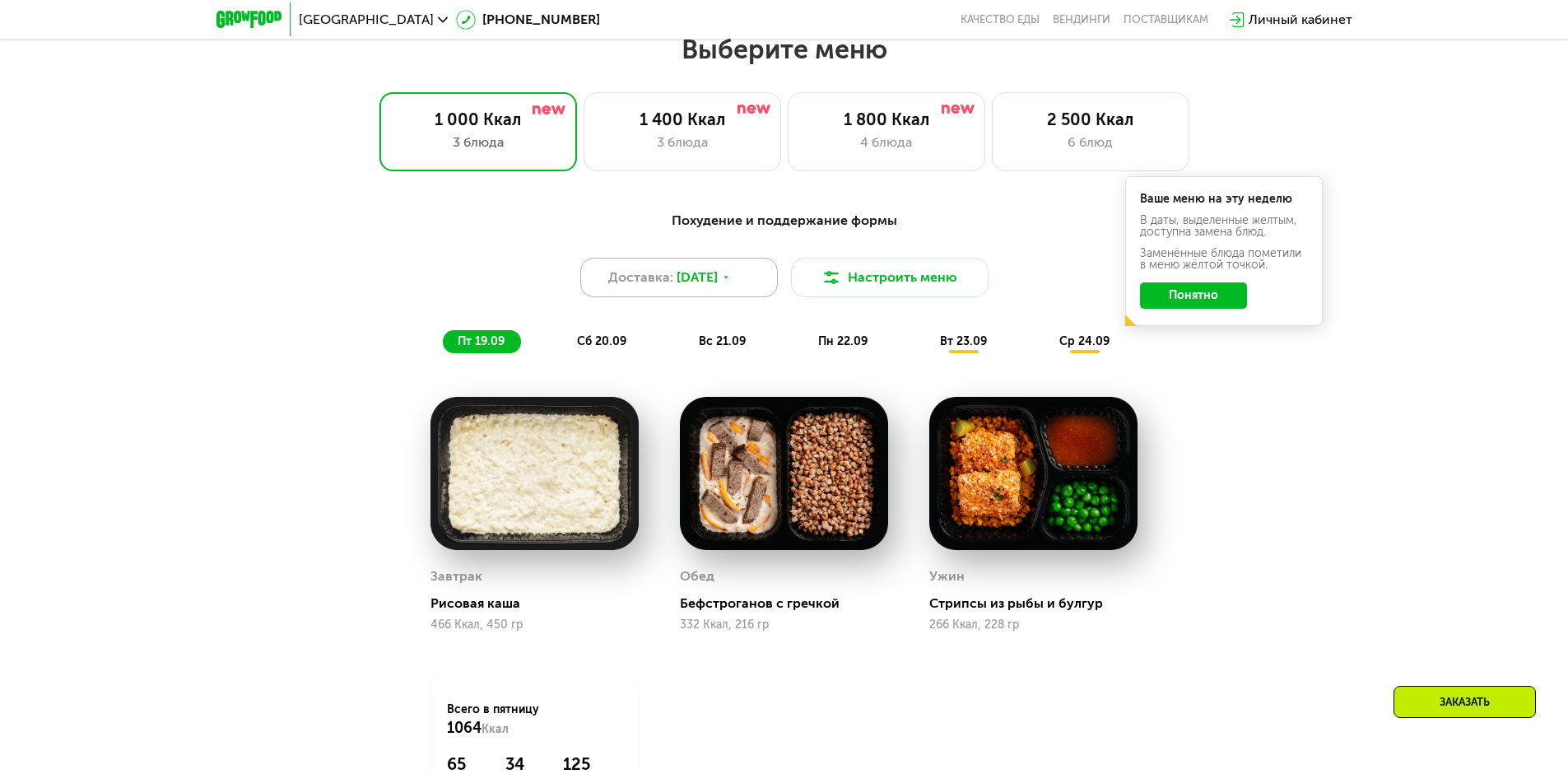
click at [685, 288] on span "[DATE]" at bounding box center [698, 278] width 41 height 20
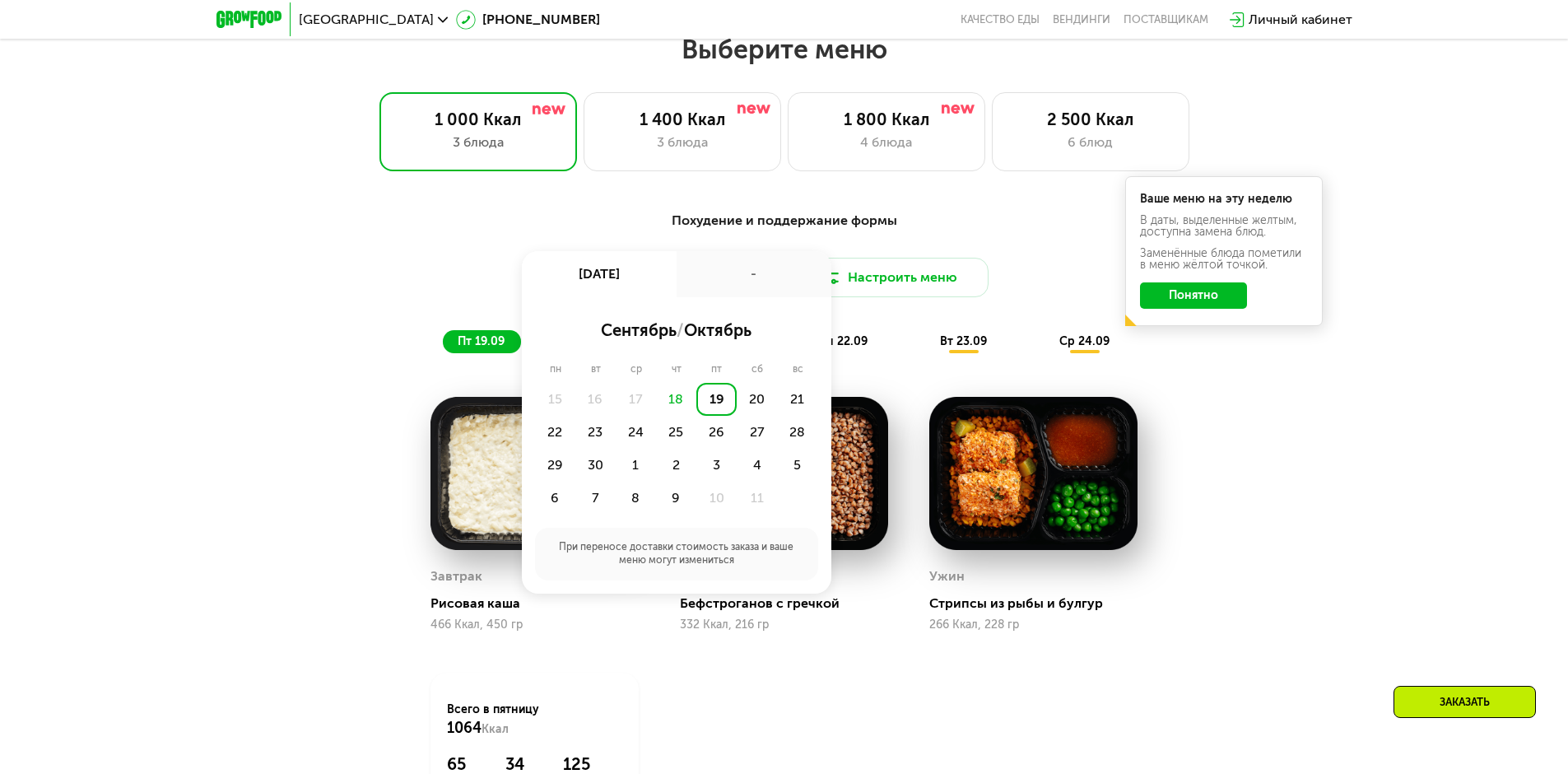
click at [696, 279] on div "-" at bounding box center [754, 274] width 155 height 46
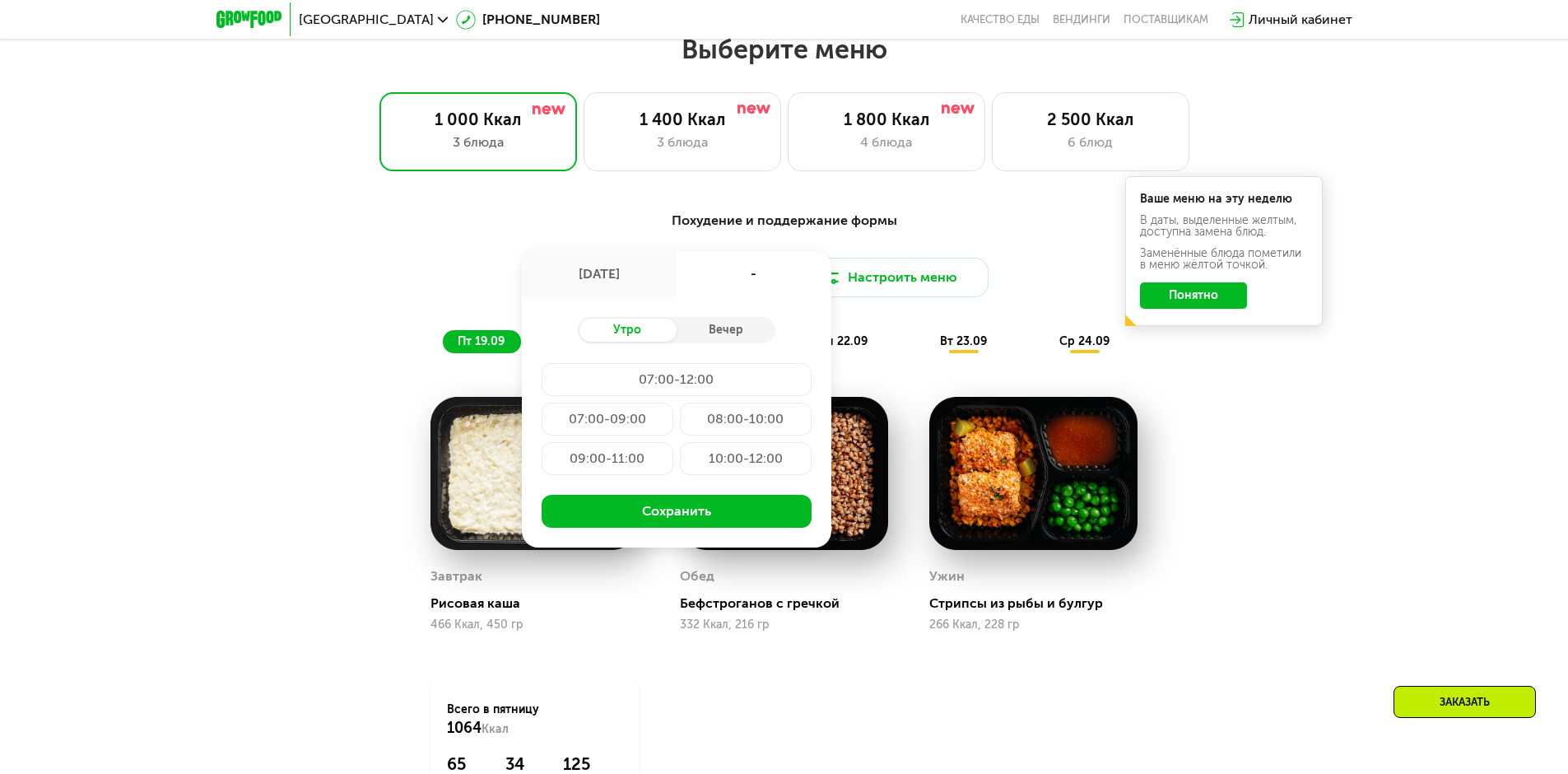
drag, startPoint x: 1078, startPoint y: 227, endPoint x: 1143, endPoint y: 293, distance: 92.6
click at [1078, 229] on div "Похудение и поддержание формы" at bounding box center [784, 220] width 974 height 21
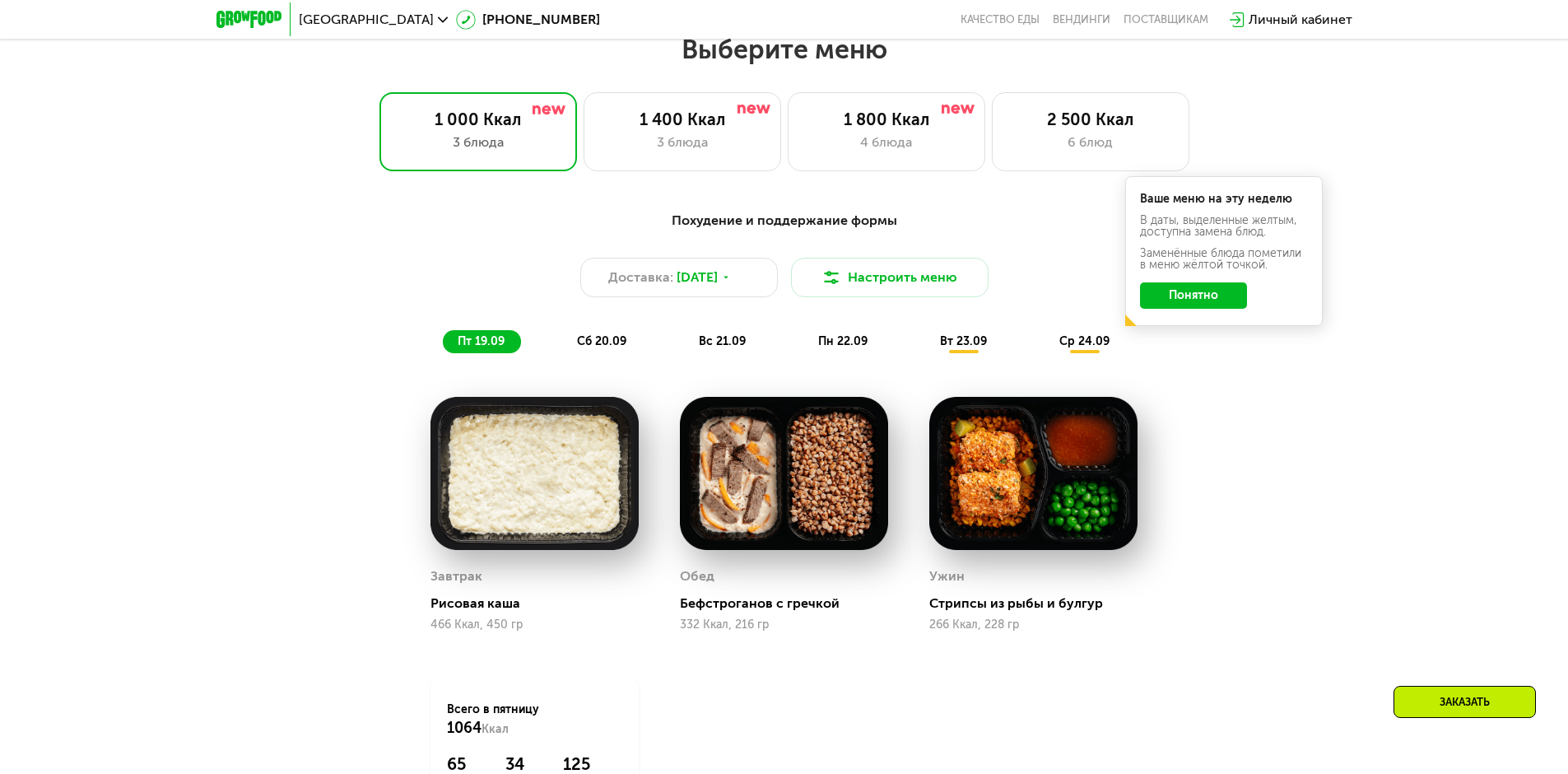
click at [1202, 303] on button "Понятно" at bounding box center [1194, 296] width 107 height 27
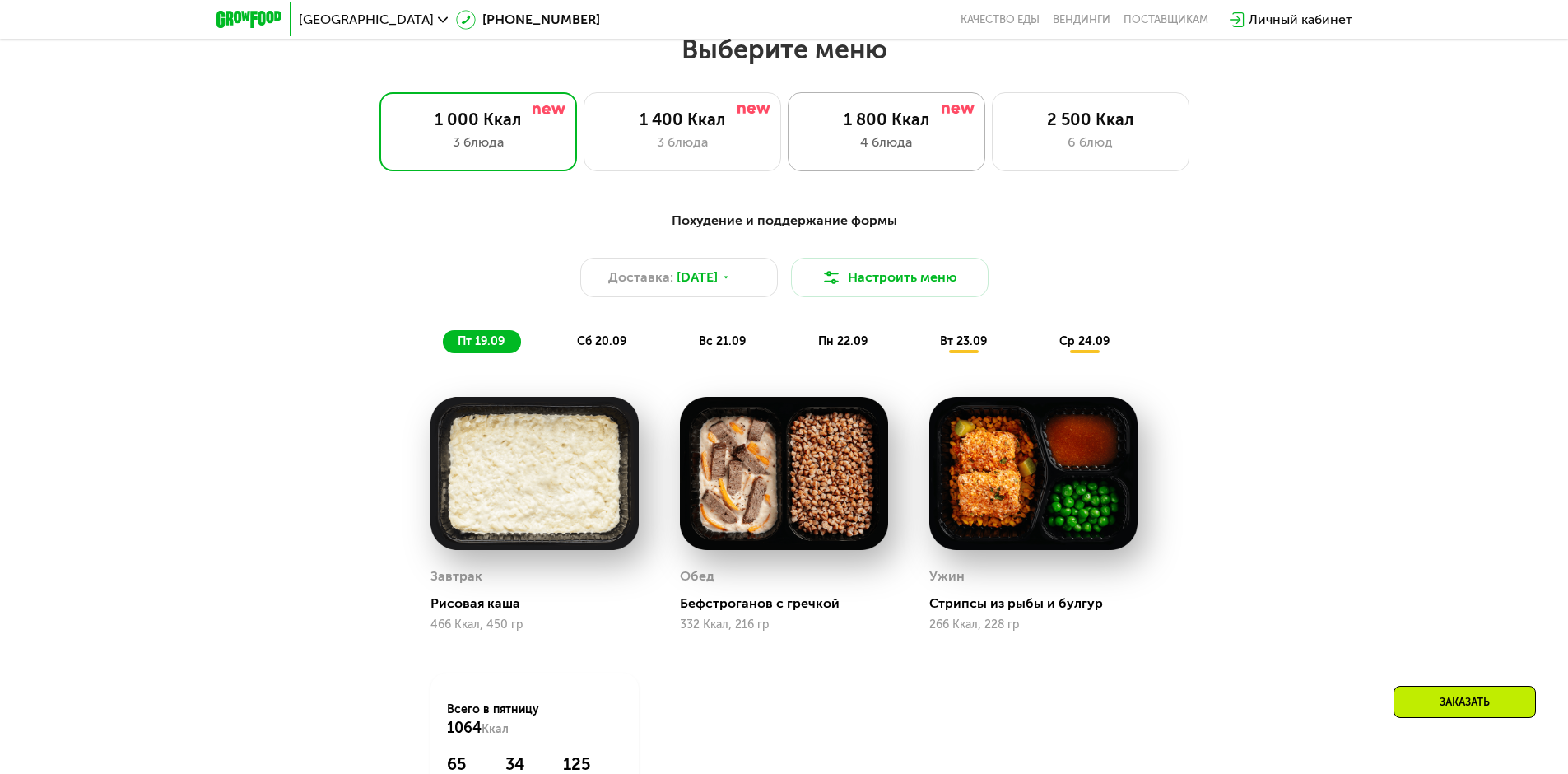
scroll to position [1201, 0]
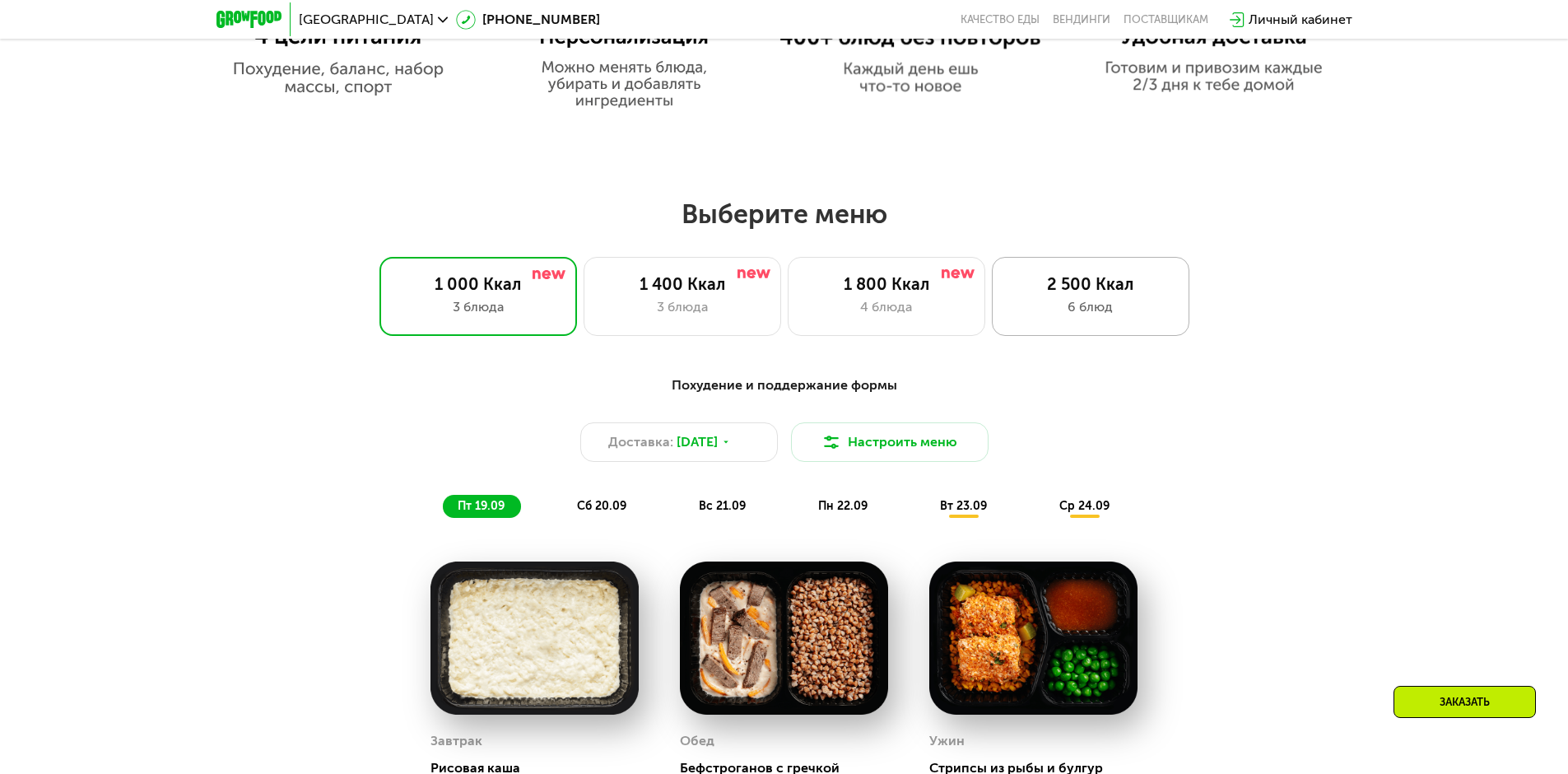
click at [1081, 294] on div "2 500 Ккал" at bounding box center [1090, 284] width 163 height 20
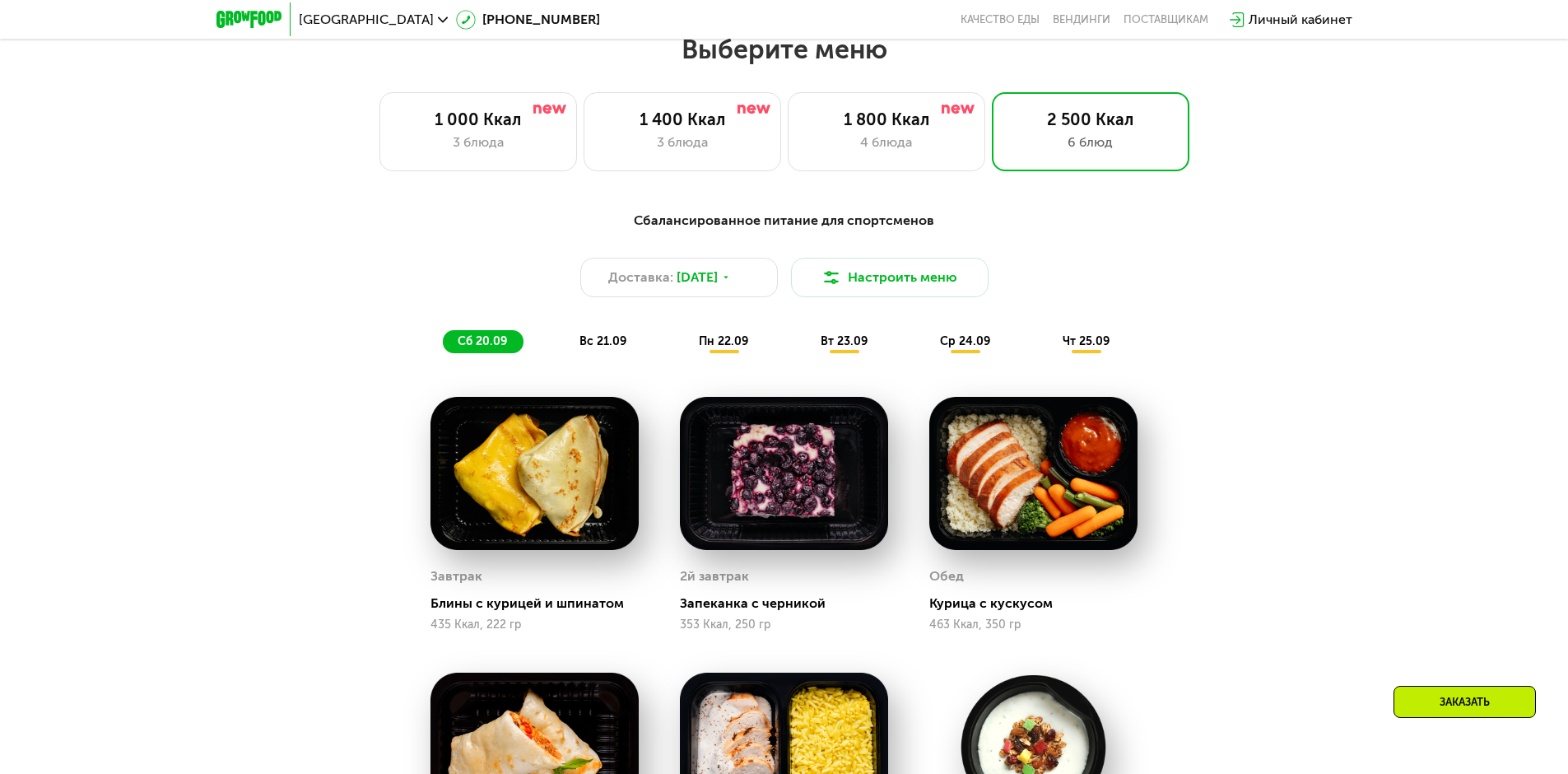
scroll to position [1530, 0]
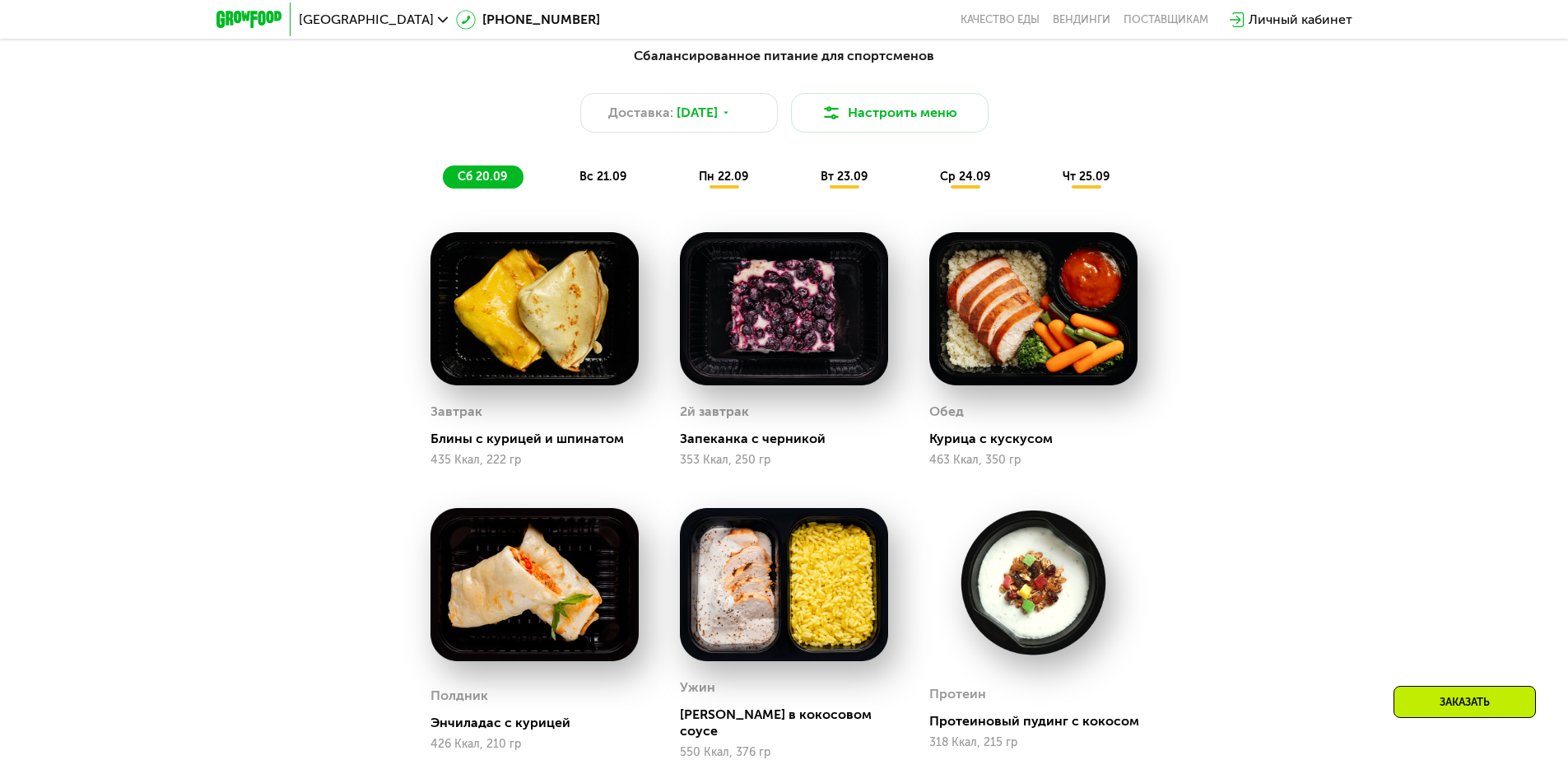
click at [724, 184] on span "пн 22.09" at bounding box center [723, 177] width 49 height 14
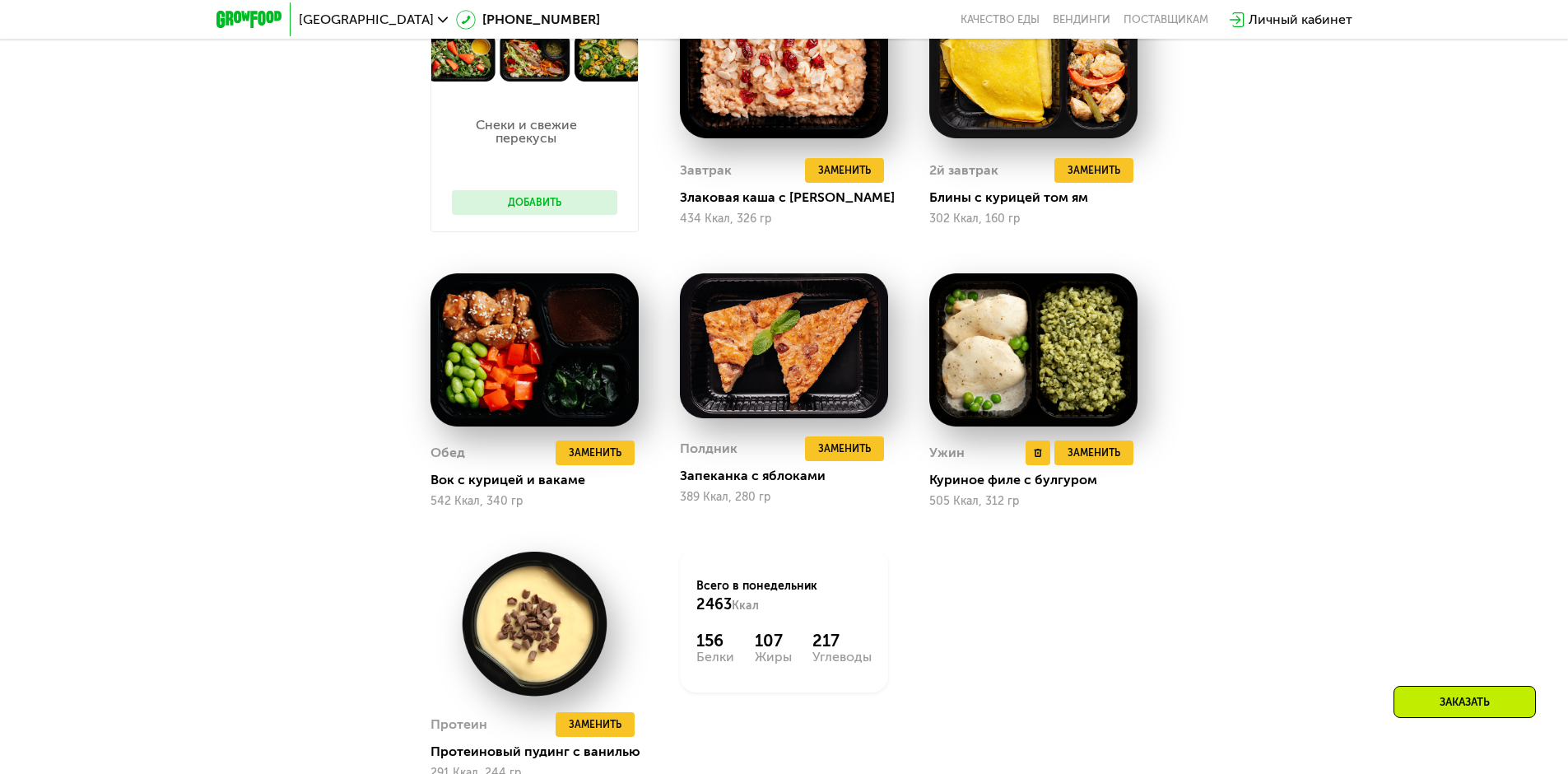
scroll to position [1859, 0]
